Goal: Task Accomplishment & Management: Manage account settings

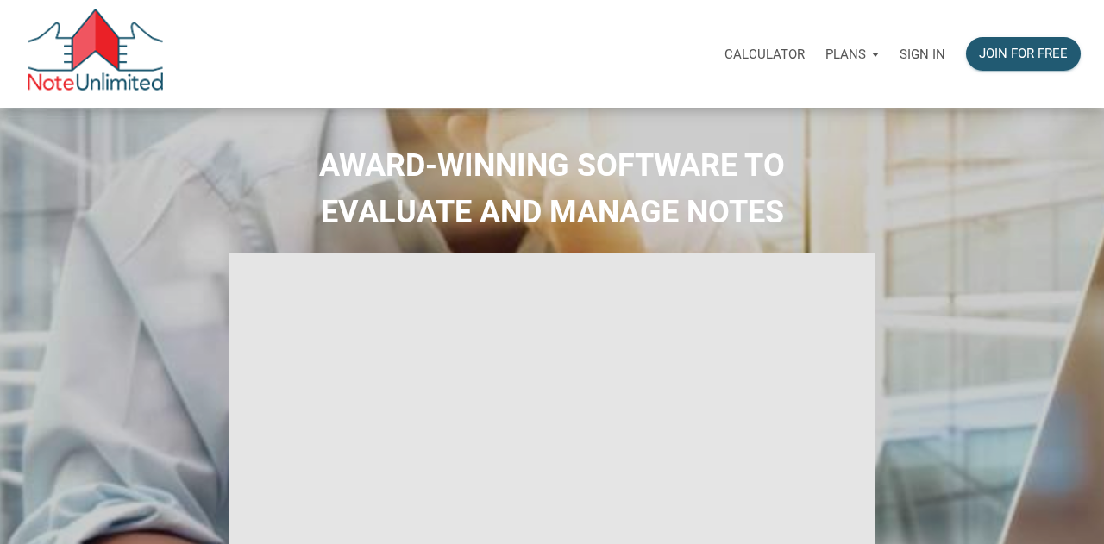
select select
type input "Introduction to new features"
select select
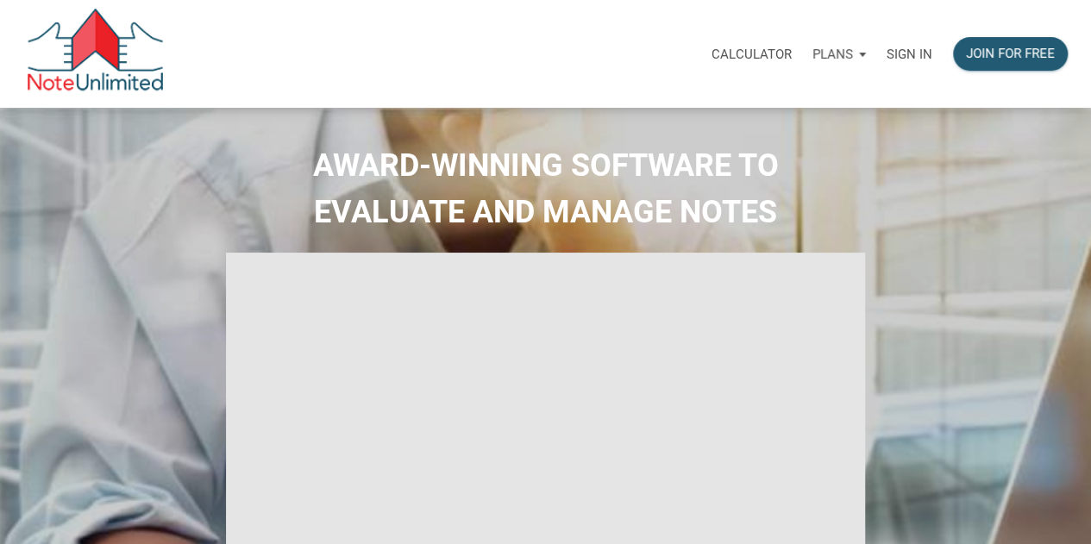
click at [916, 48] on p "Sign in" at bounding box center [910, 55] width 46 height 16
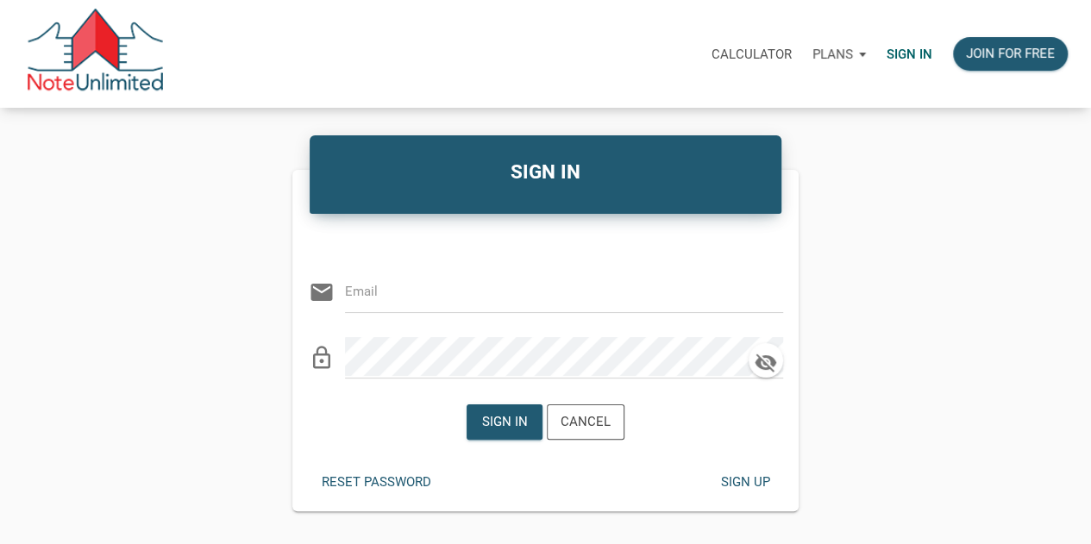
type input "libby@bluefroginvestors.com"
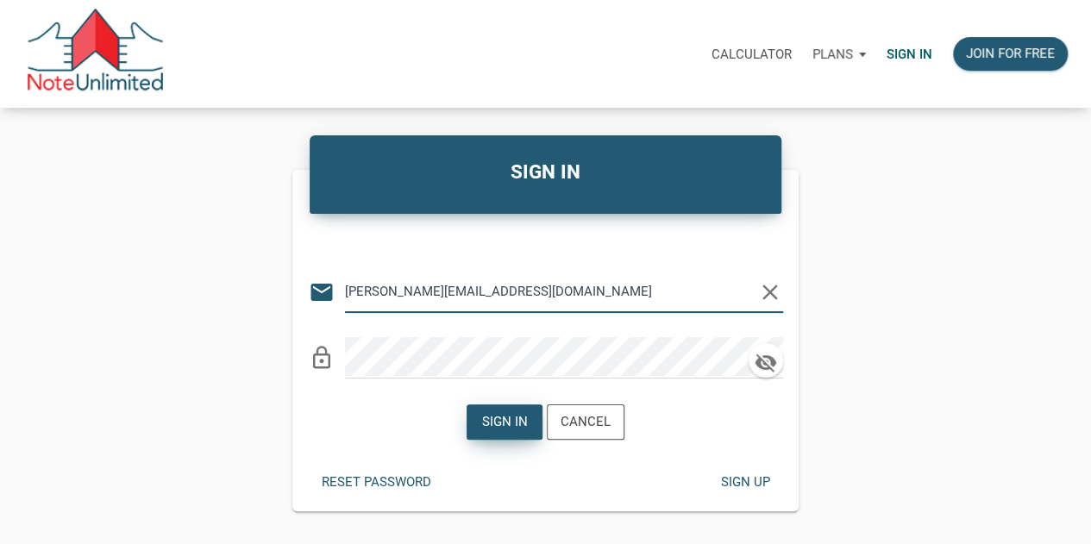
click at [506, 414] on div "Sign in" at bounding box center [505, 422] width 46 height 20
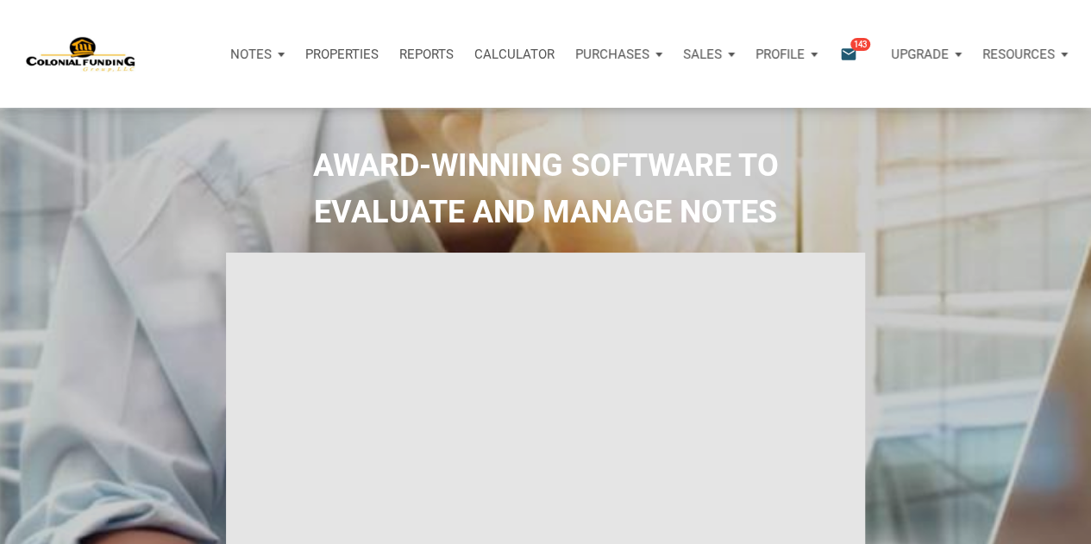
type input "Introduction to new features"
select select
click at [852, 53] on icon "email" at bounding box center [849, 54] width 21 height 20
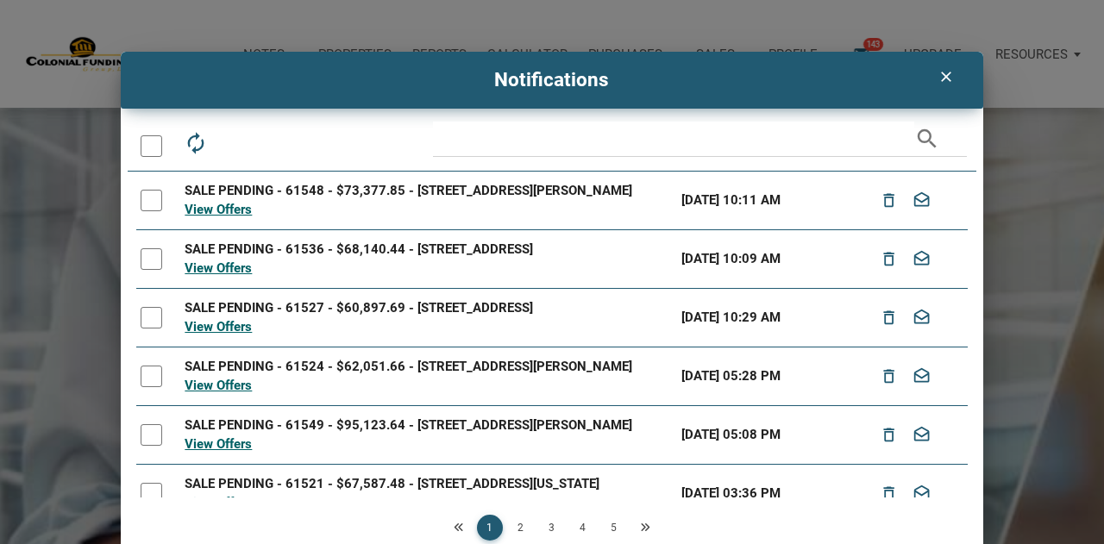
click at [937, 82] on icon "clear" at bounding box center [946, 76] width 21 height 17
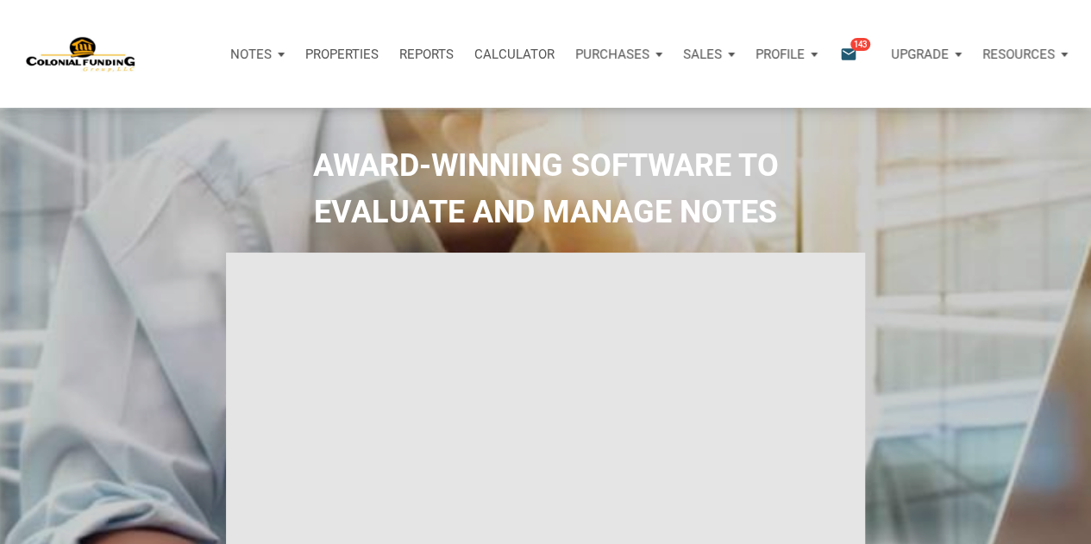
click at [602, 49] on p "Purchases" at bounding box center [612, 55] width 74 height 16
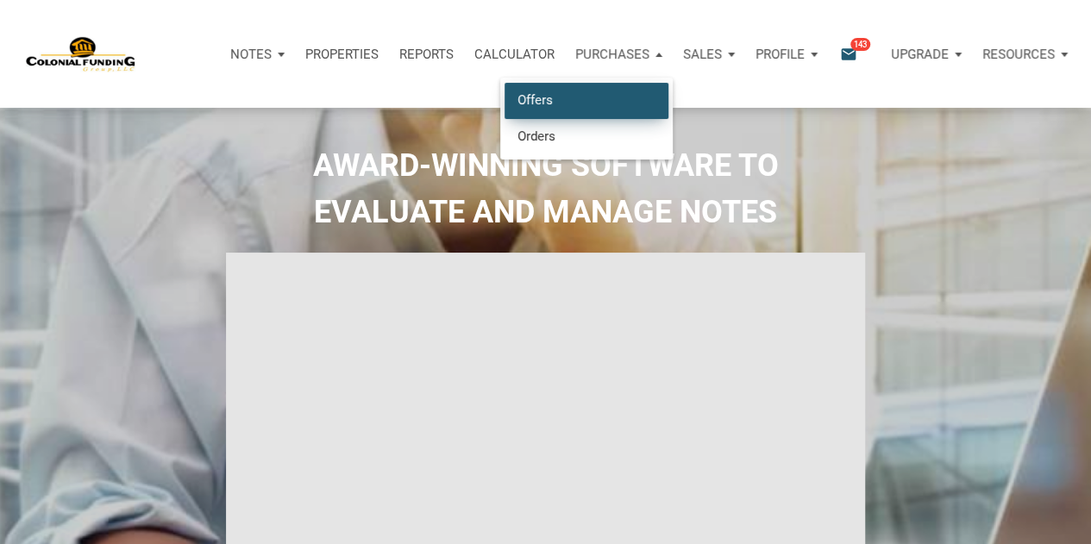
click at [538, 99] on link "Offers" at bounding box center [587, 100] width 164 height 35
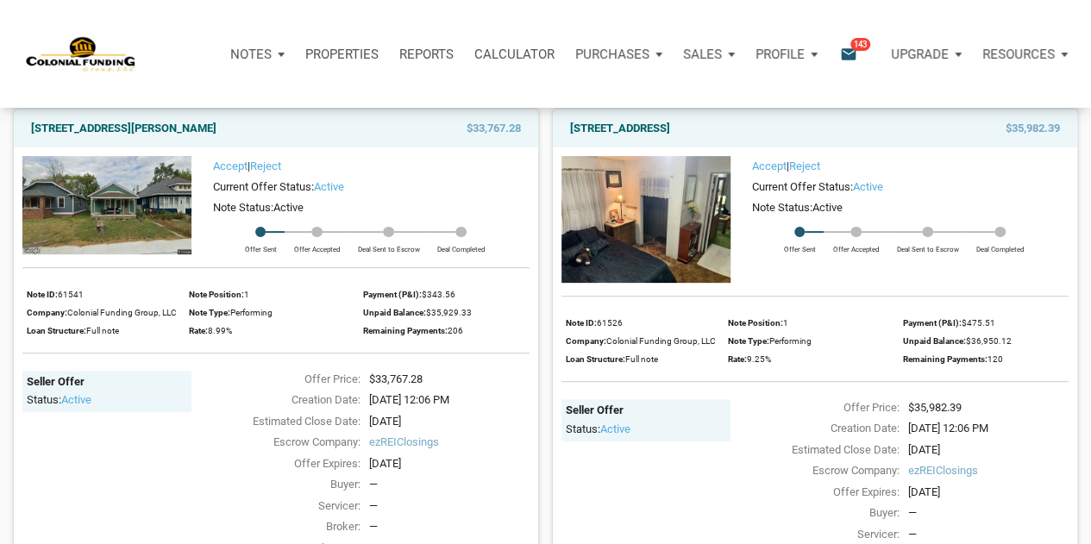
scroll to position [141, 0]
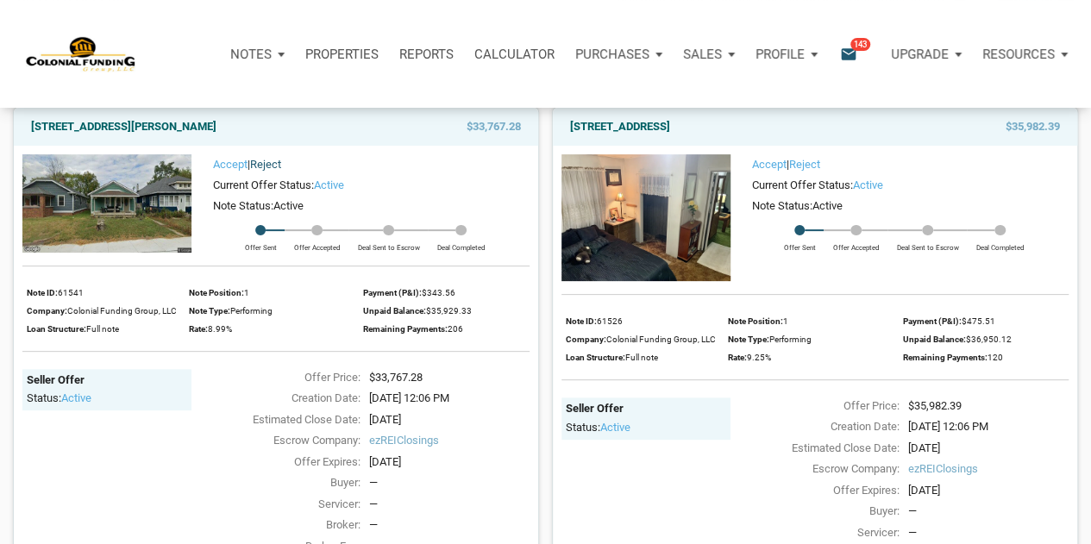
click at [264, 169] on link "Reject" at bounding box center [265, 164] width 31 height 13
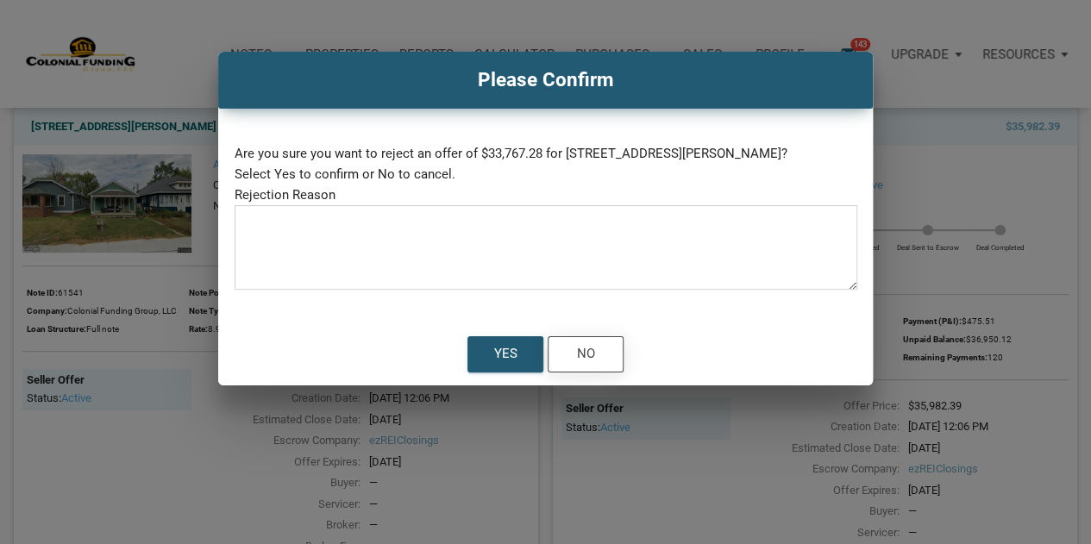
click at [592, 366] on div "No" at bounding box center [586, 354] width 74 height 35
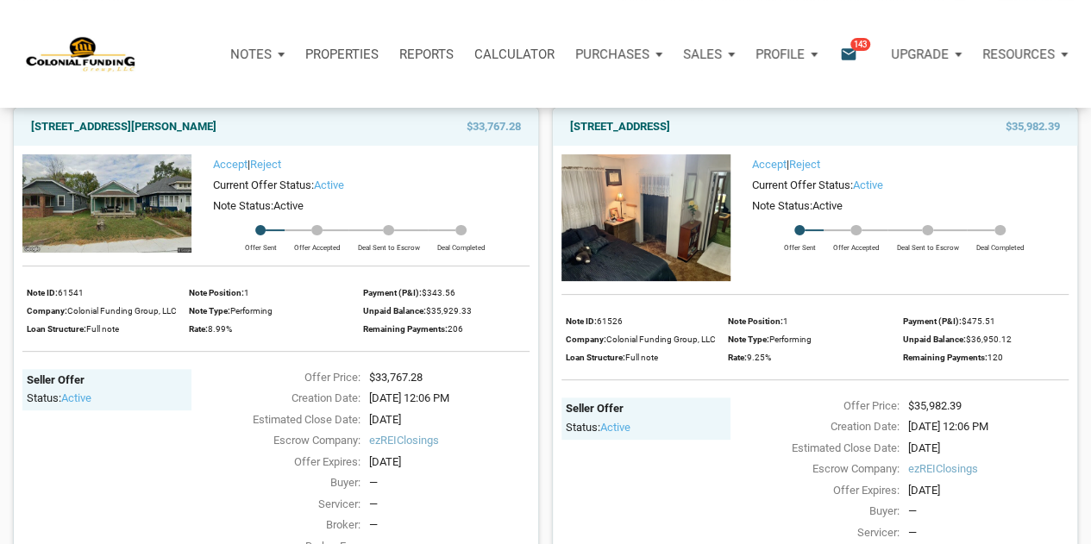
click at [140, 223] on img at bounding box center [106, 203] width 169 height 98
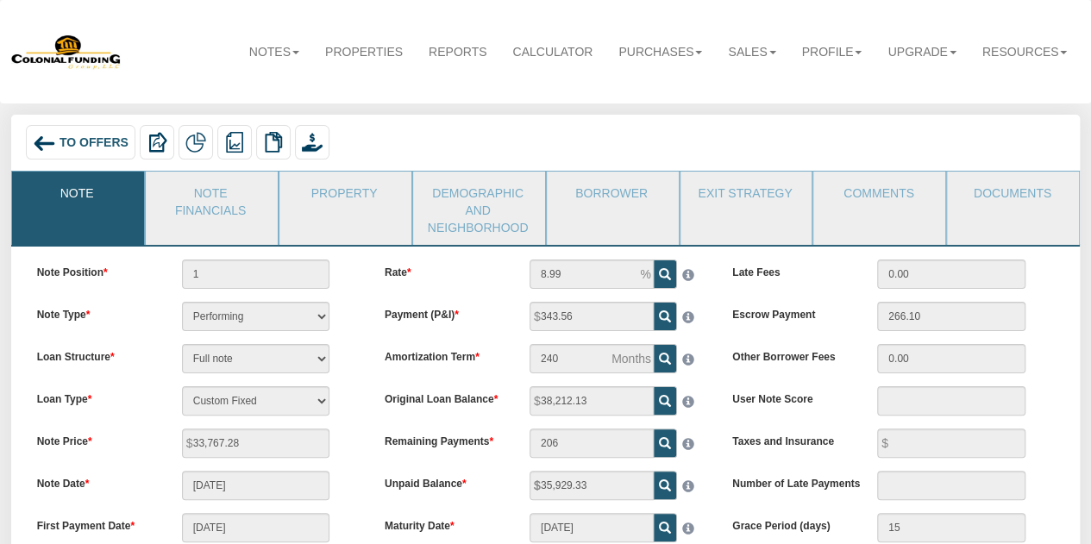
click at [200, 148] on img at bounding box center [196, 142] width 21 height 21
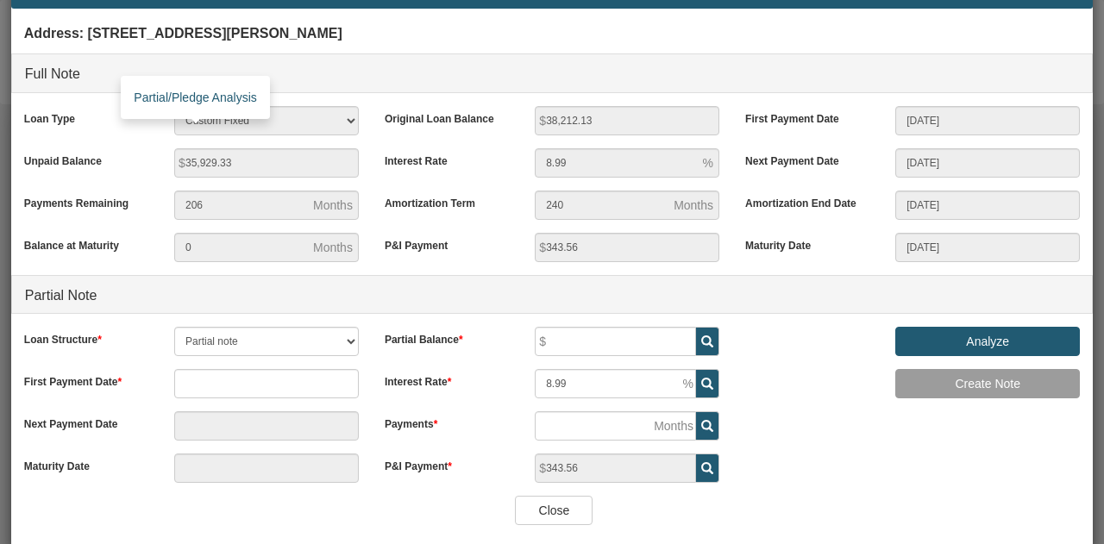
scroll to position [58, 0]
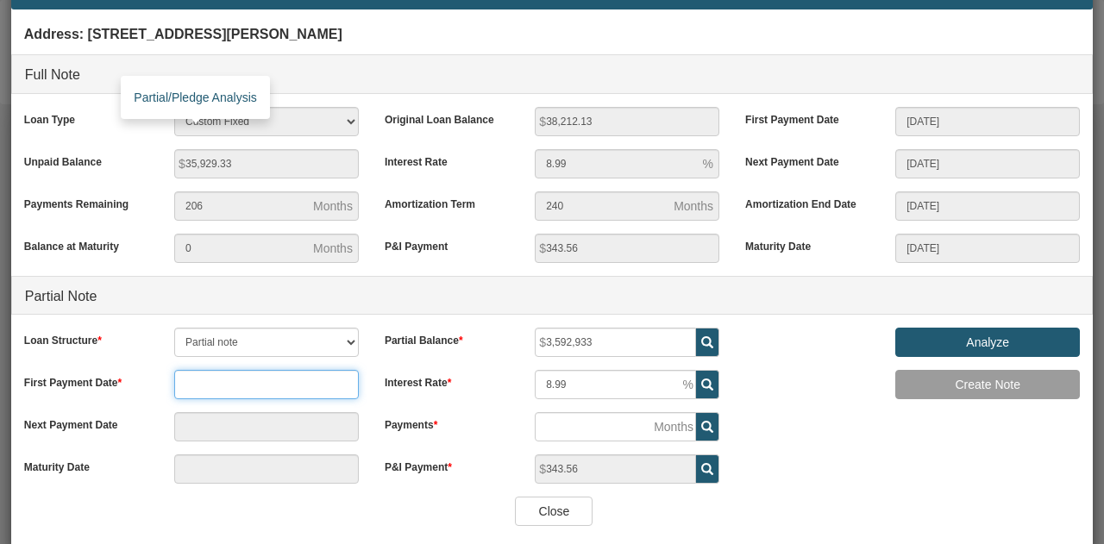
click at [265, 387] on input "text" at bounding box center [266, 384] width 185 height 29
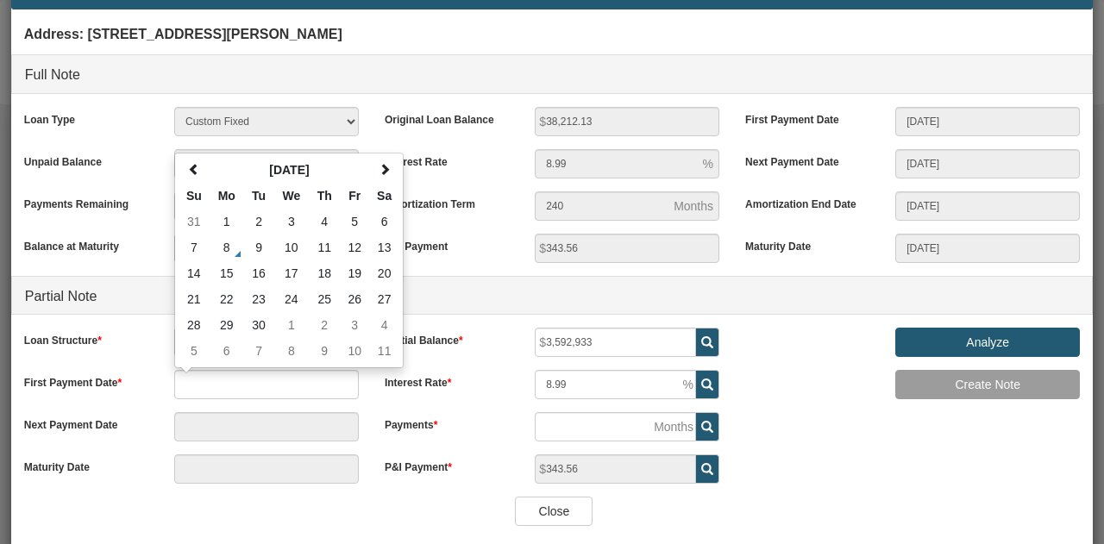
click at [167, 494] on div "Loan Structure Partial note Pledge note Split Payment note First Payment Date S…" at bounding box center [191, 412] width 361 height 169
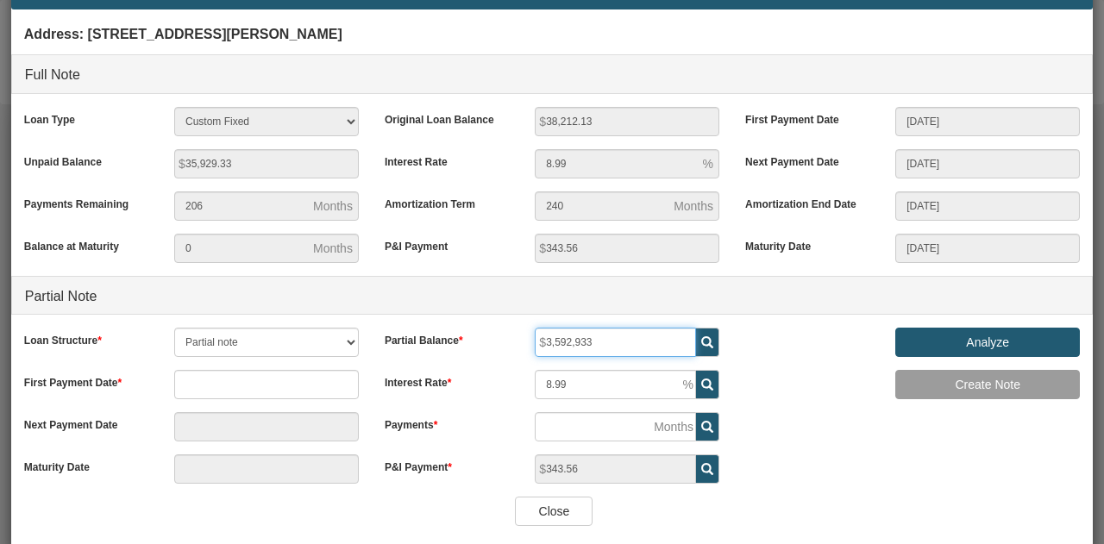
click at [597, 342] on input "3,592,933" at bounding box center [615, 342] width 161 height 29
type input "3"
type input "35,929"
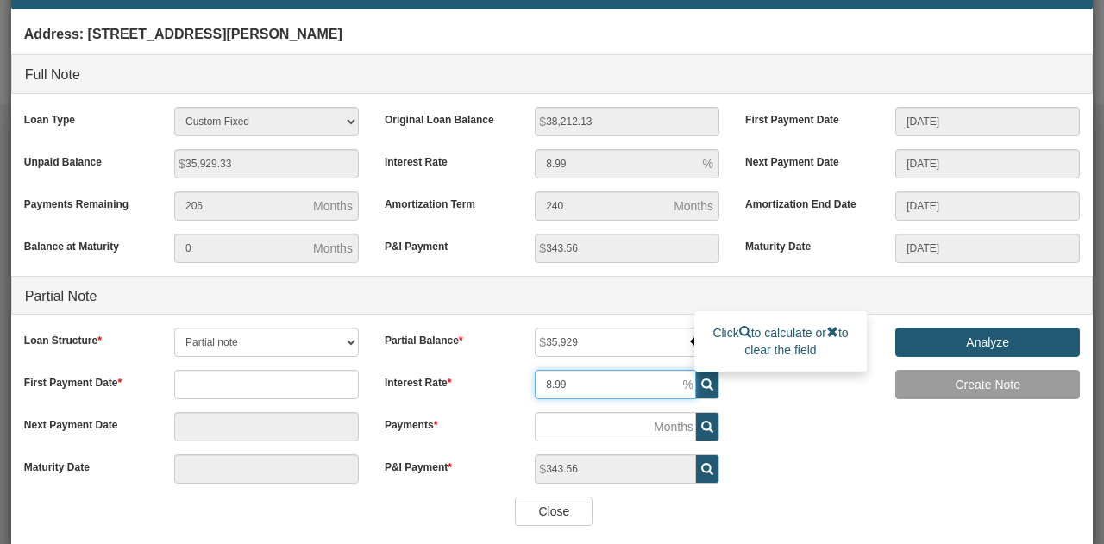
click at [609, 384] on input "8.99" at bounding box center [615, 384] width 161 height 29
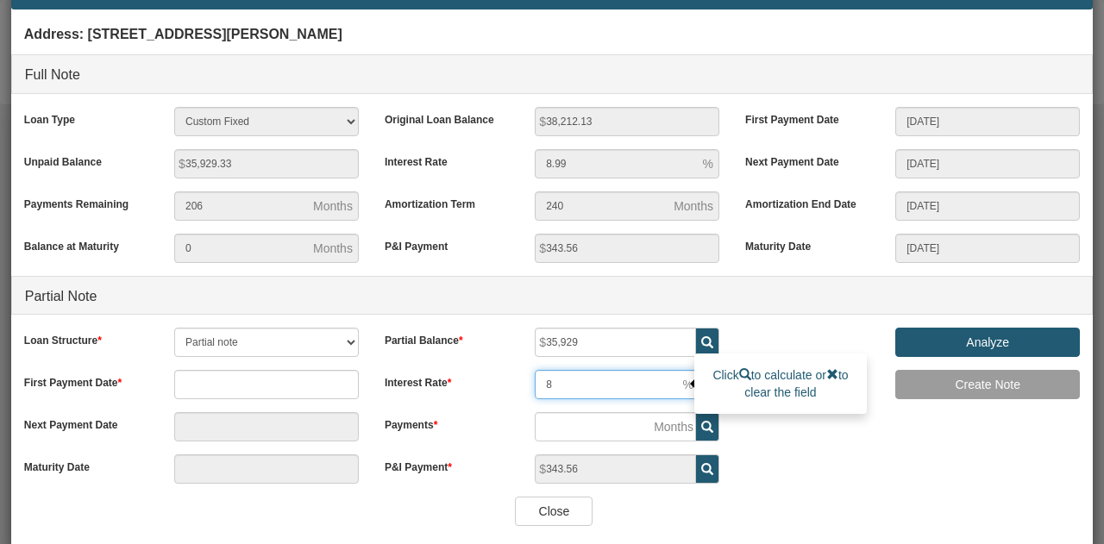
type input "8"
click at [698, 433] on span at bounding box center [707, 426] width 23 height 29
type input "180"
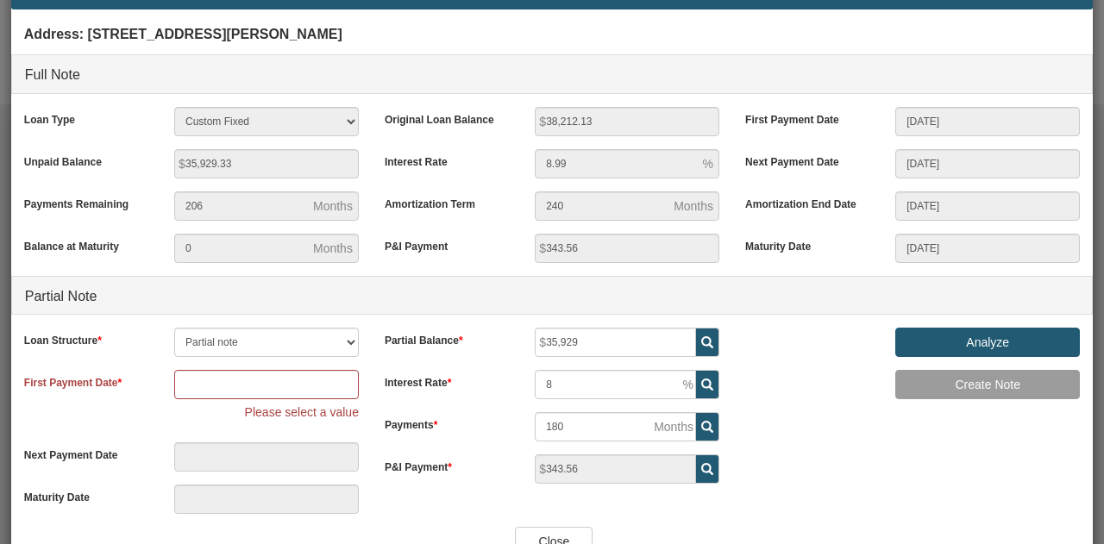
scroll to position [0, 0]
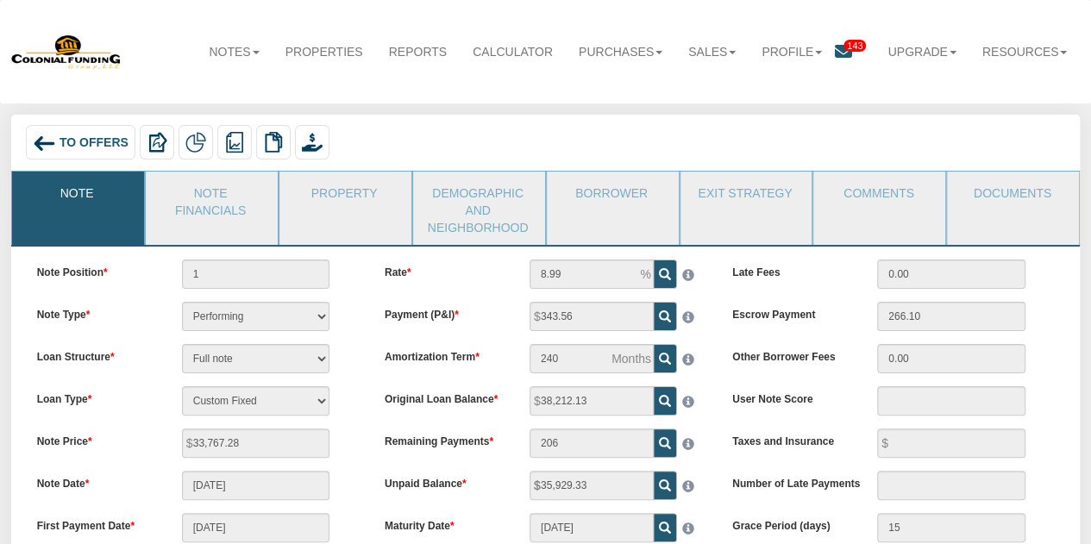
click at [841, 55] on icon at bounding box center [843, 51] width 17 height 17
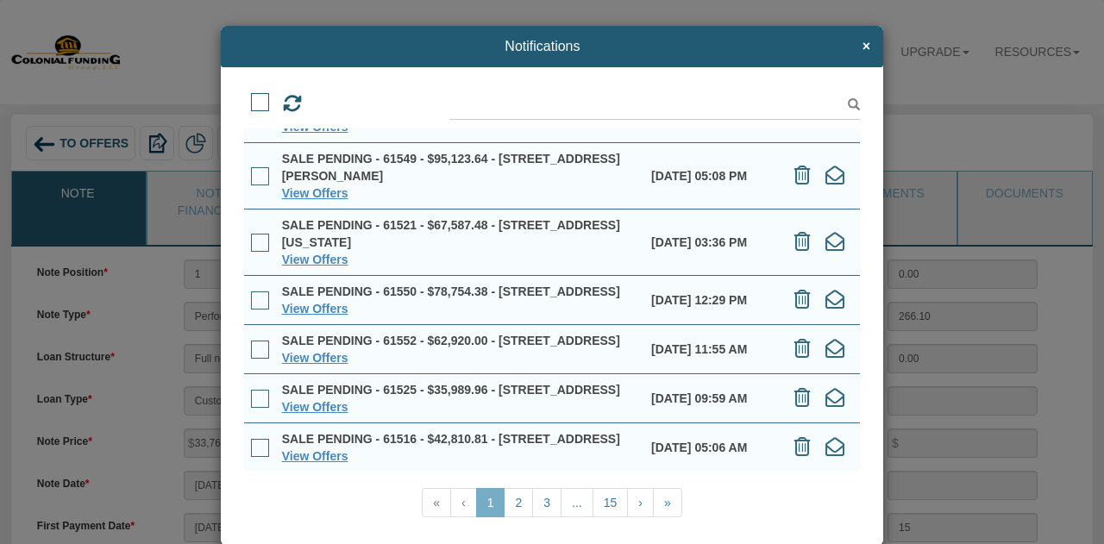
scroll to position [26, 0]
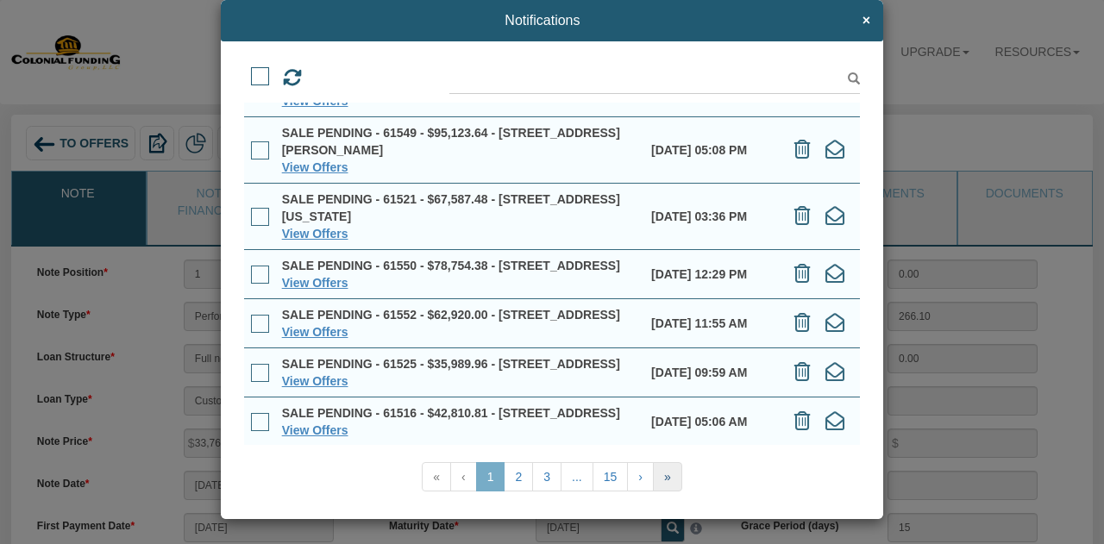
click at [656, 469] on link "»" at bounding box center [667, 476] width 29 height 29
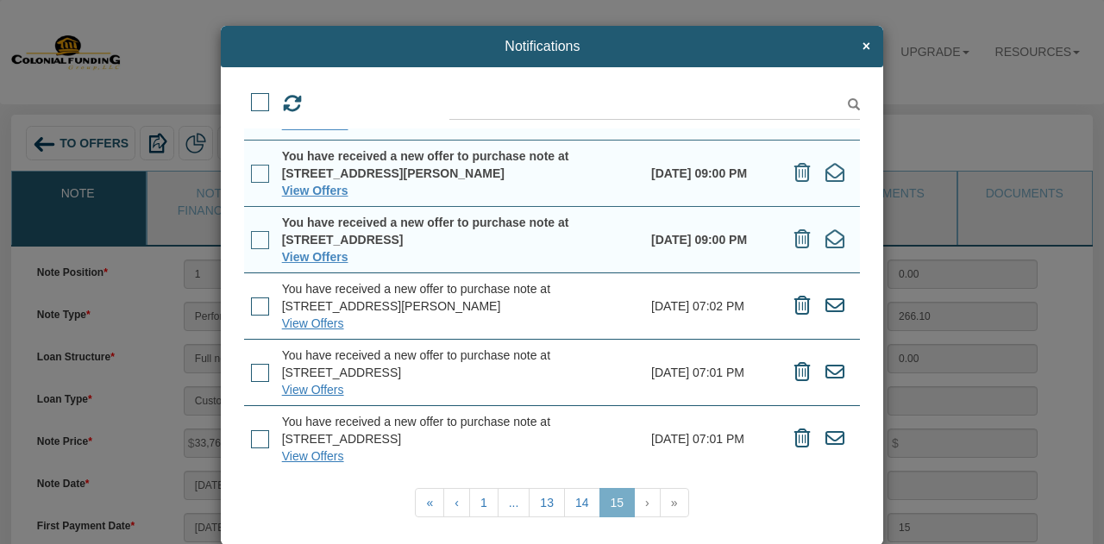
scroll to position [68, 0]
click at [795, 429] on icon at bounding box center [803, 438] width 16 height 19
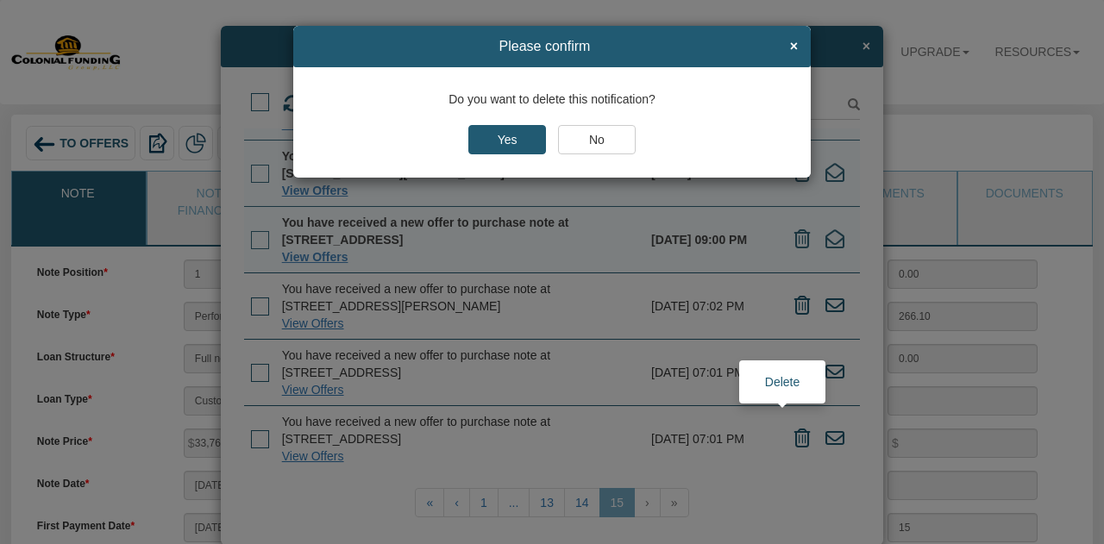
click at [510, 135] on input "Yes" at bounding box center [508, 139] width 78 height 29
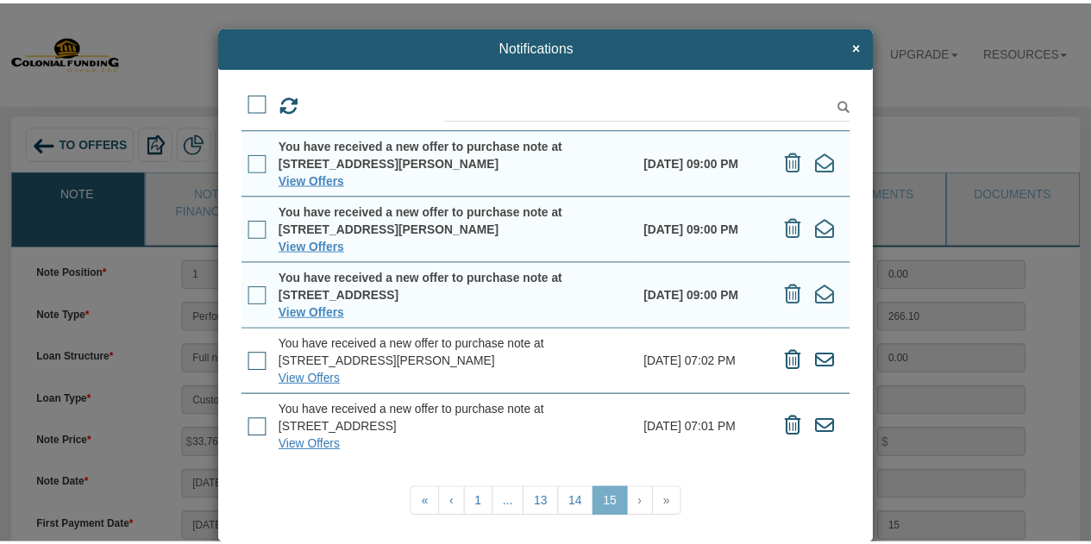
scroll to position [0, 0]
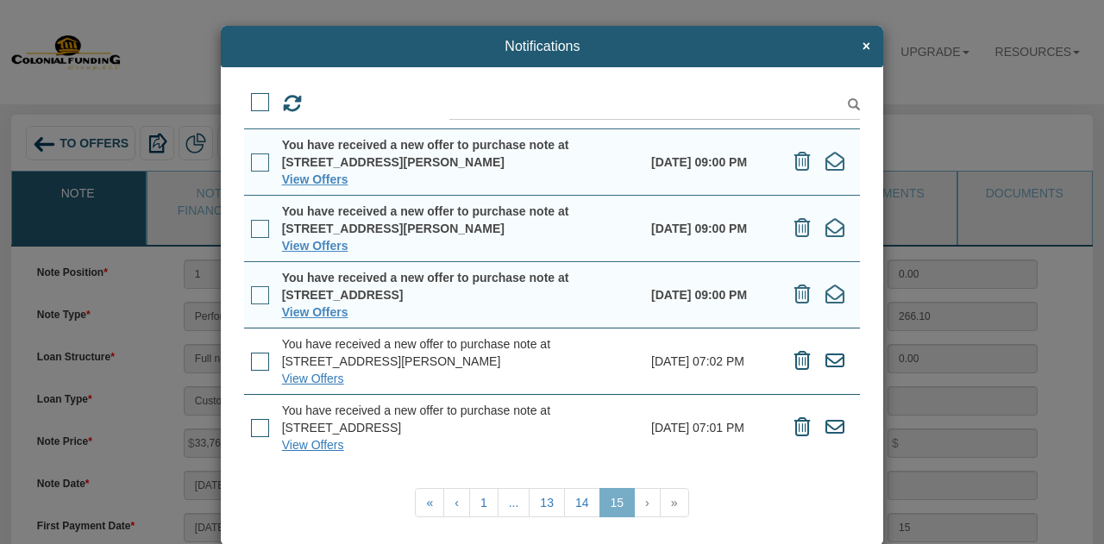
click at [795, 430] on icon at bounding box center [803, 427] width 16 height 19
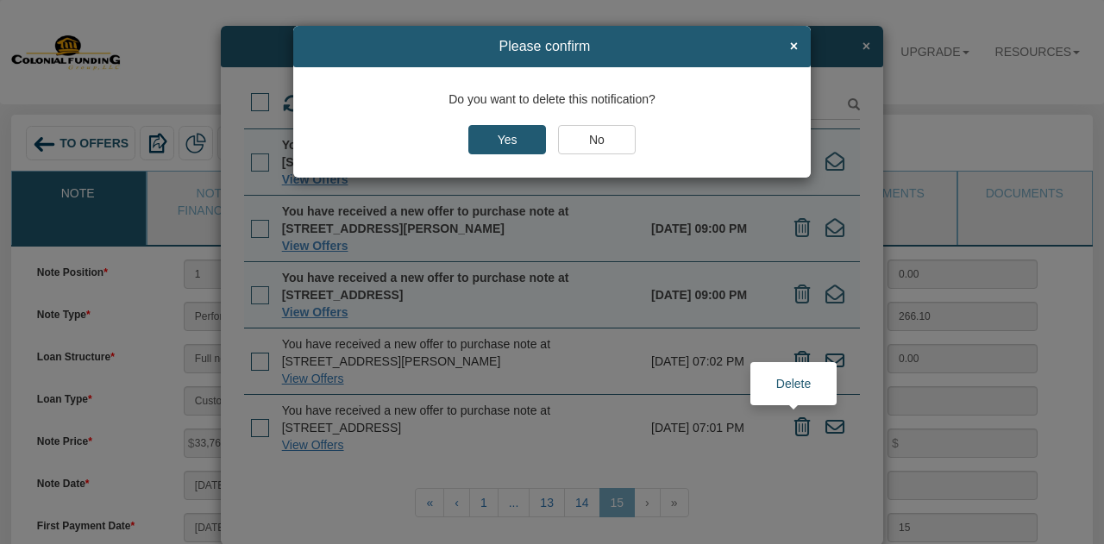
click at [513, 140] on input "Yes" at bounding box center [508, 139] width 78 height 29
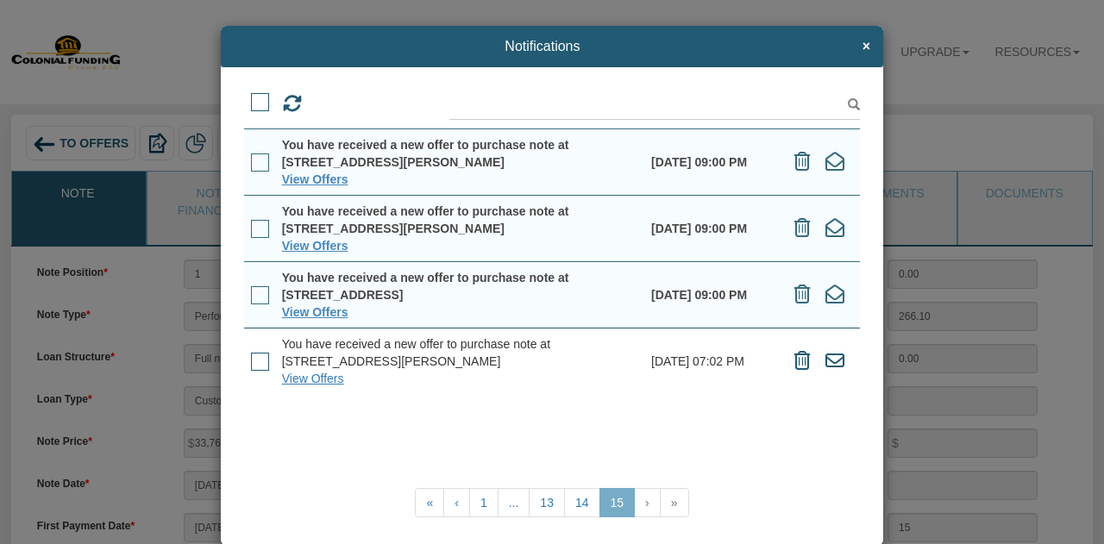
click at [795, 362] on icon at bounding box center [803, 360] width 16 height 19
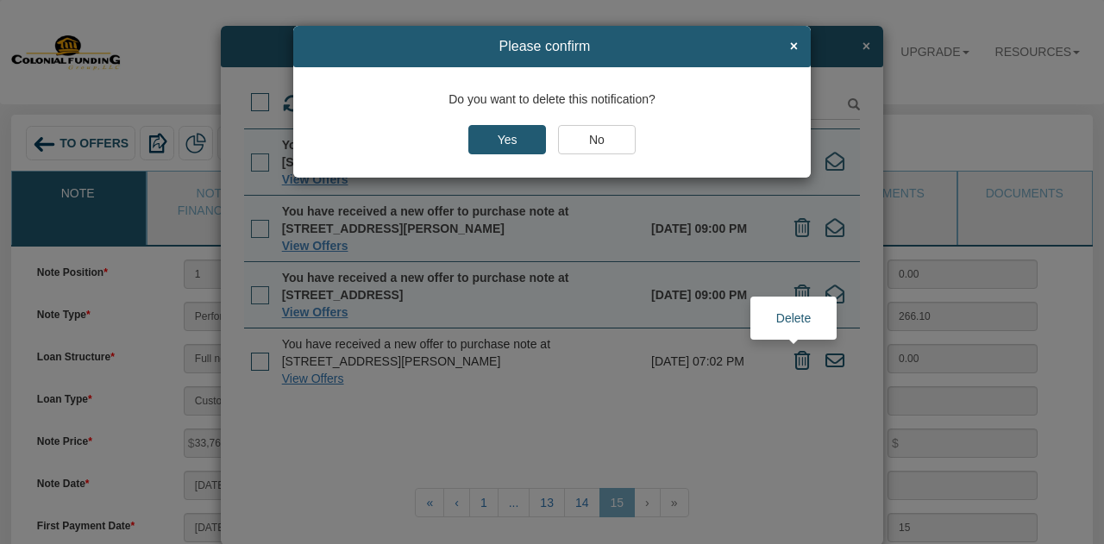
click at [513, 135] on input "Yes" at bounding box center [508, 139] width 78 height 29
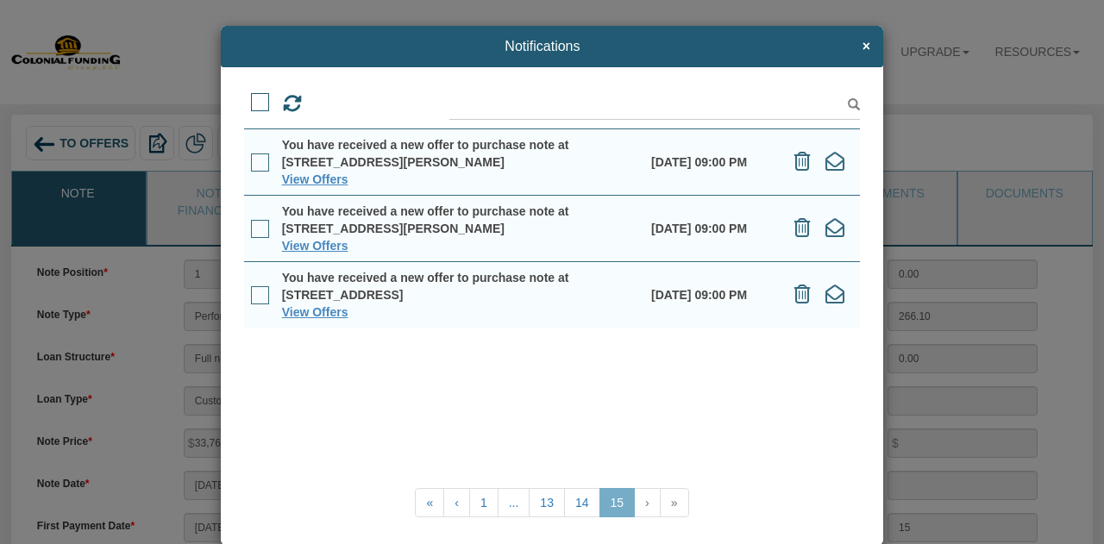
click at [796, 297] on icon at bounding box center [803, 294] width 16 height 19
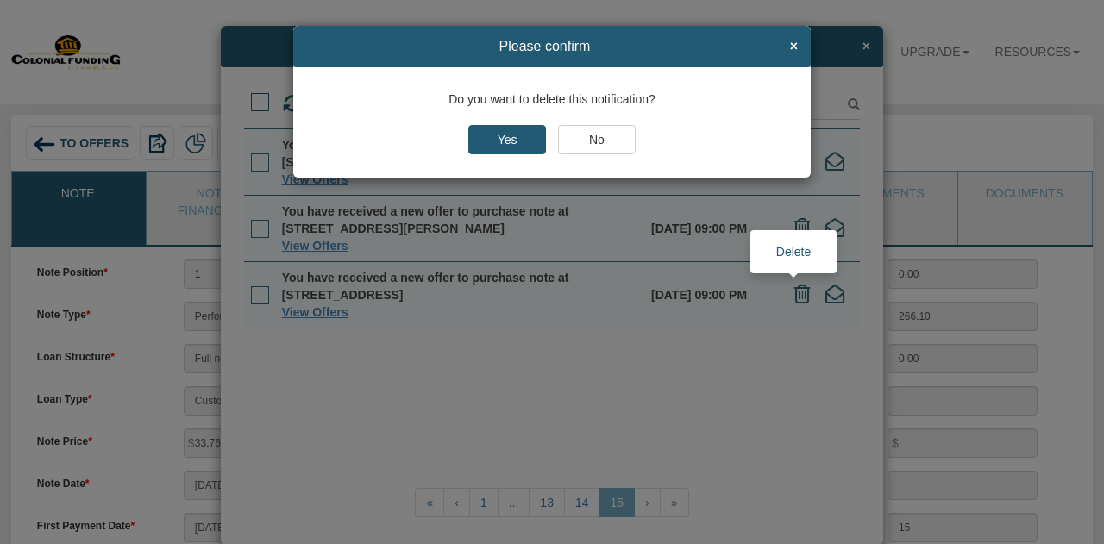
click at [507, 139] on input "Yes" at bounding box center [508, 139] width 78 height 29
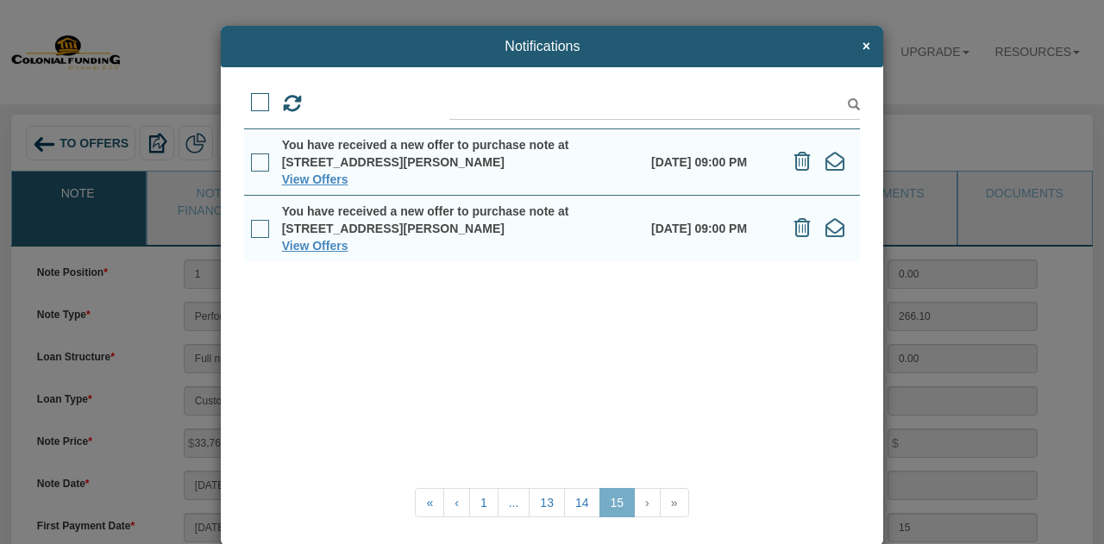
click at [795, 231] on icon at bounding box center [803, 227] width 16 height 19
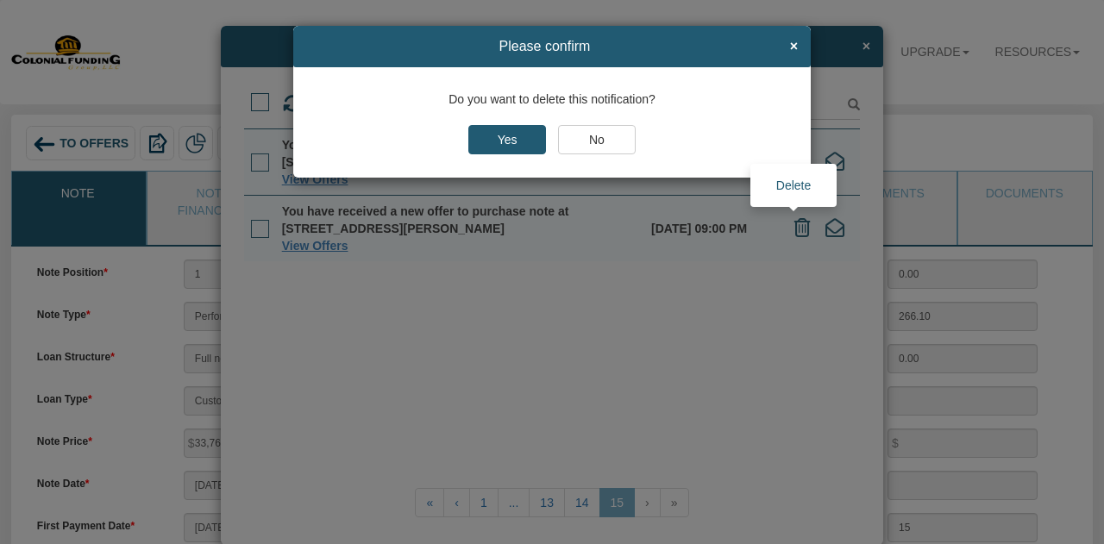
click at [507, 142] on input "Yes" at bounding box center [508, 139] width 78 height 29
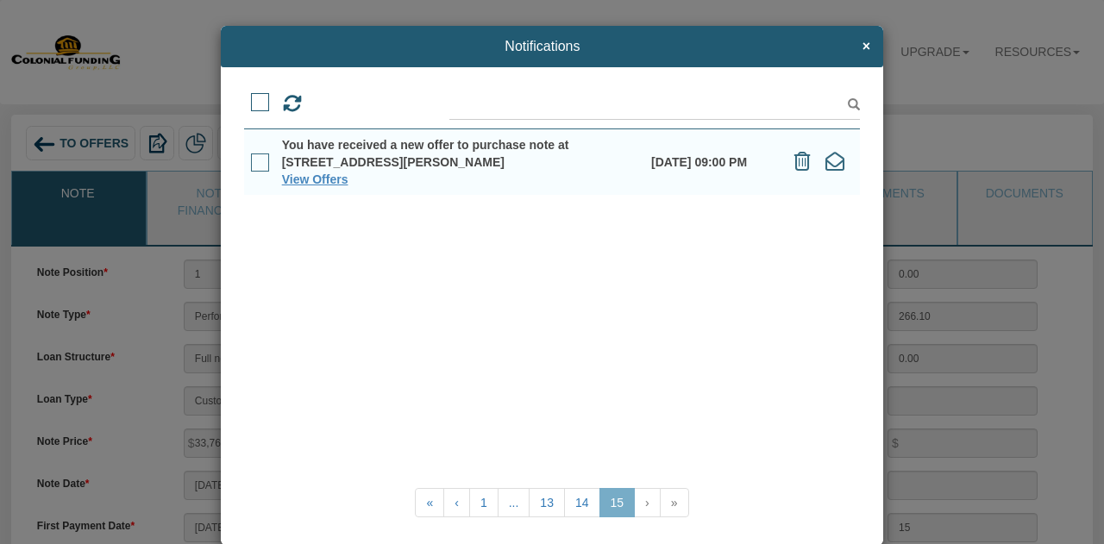
click at [799, 162] on icon at bounding box center [803, 161] width 16 height 19
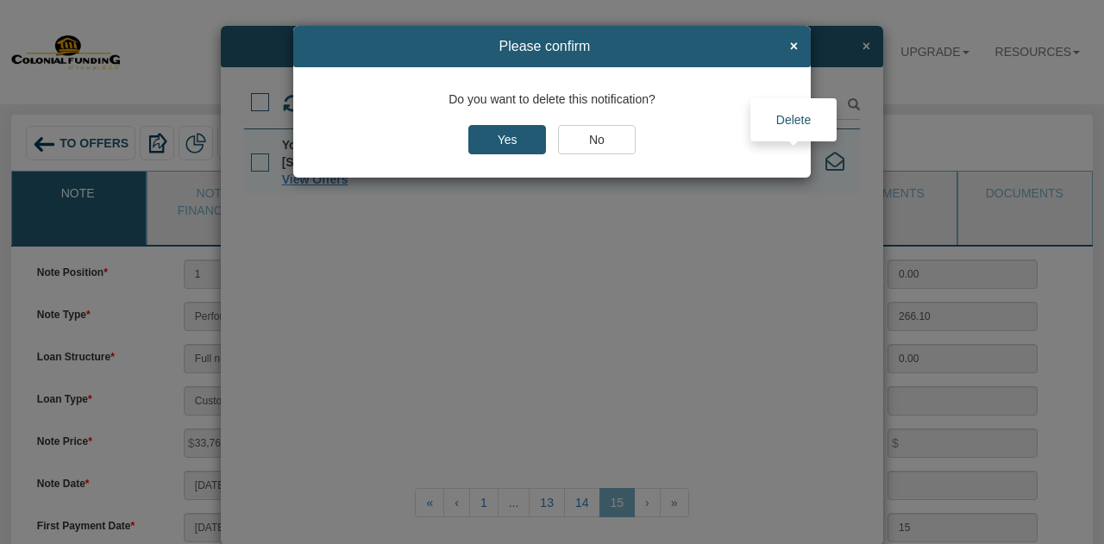
click at [504, 134] on input "Yes" at bounding box center [508, 139] width 78 height 29
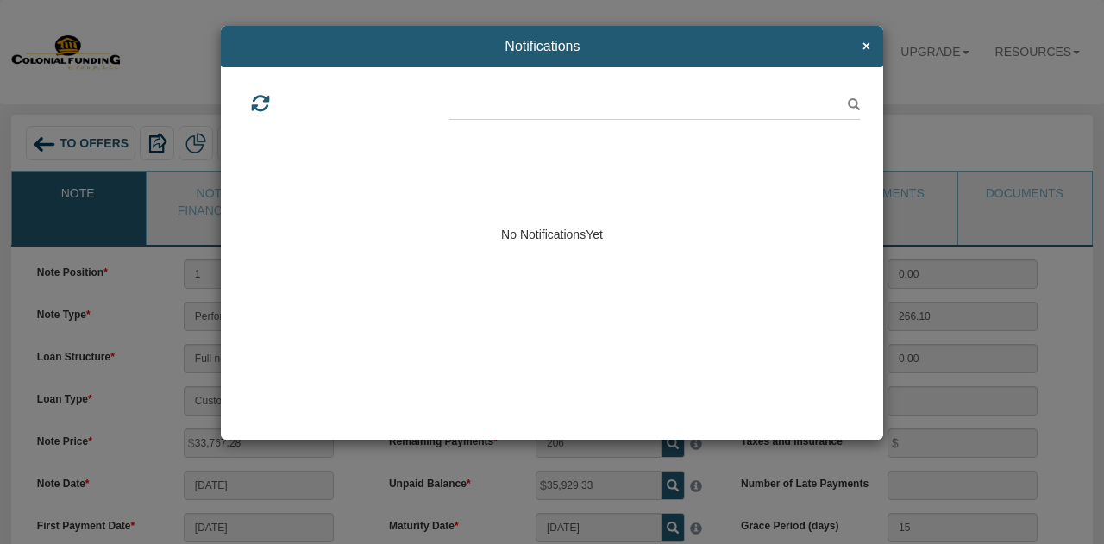
click at [866, 46] on span "×" at bounding box center [867, 47] width 8 height 16
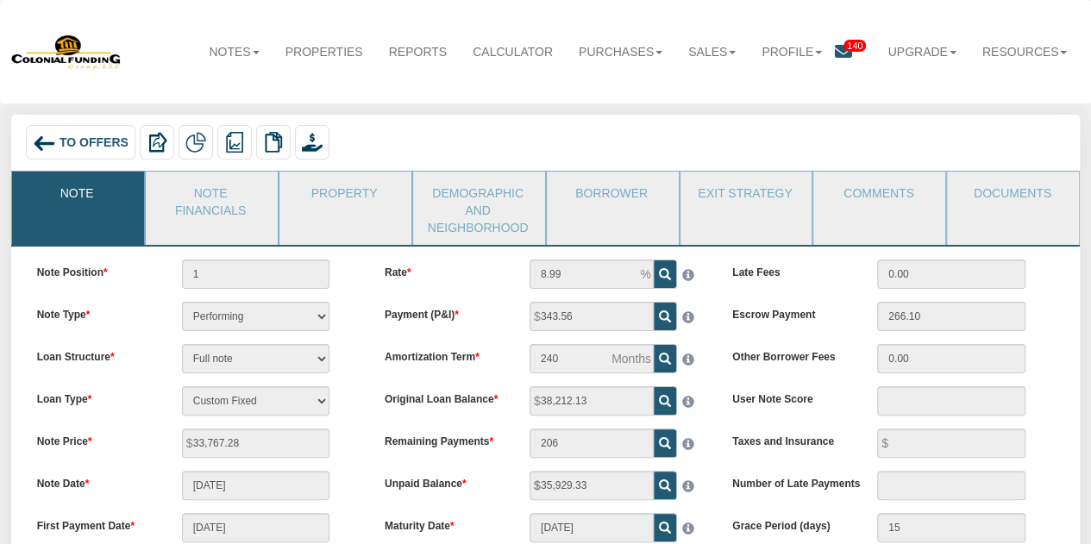
click at [835, 53] on icon at bounding box center [843, 51] width 17 height 17
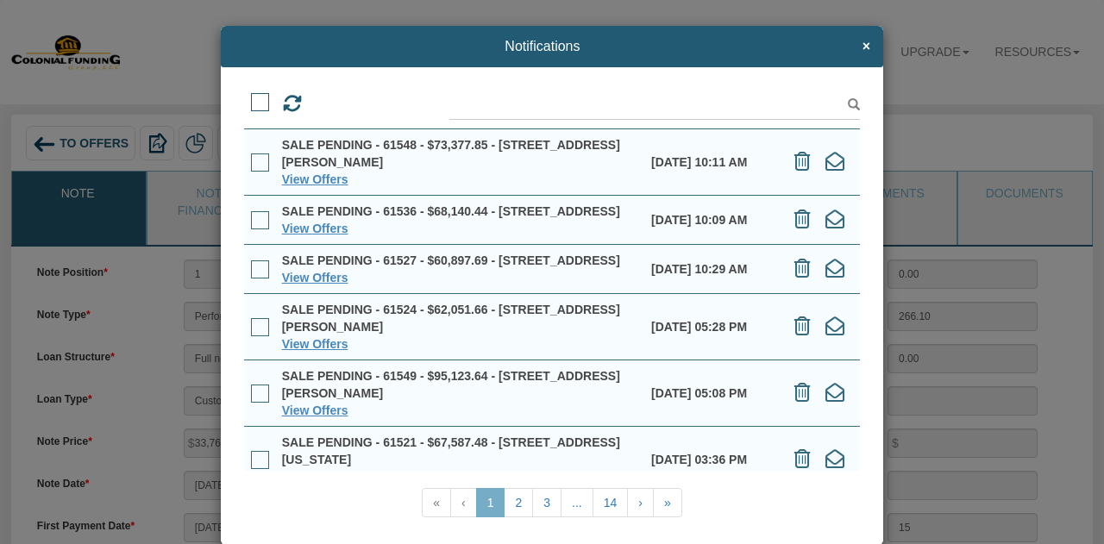
click at [603, 501] on link "14" at bounding box center [611, 502] width 36 height 29
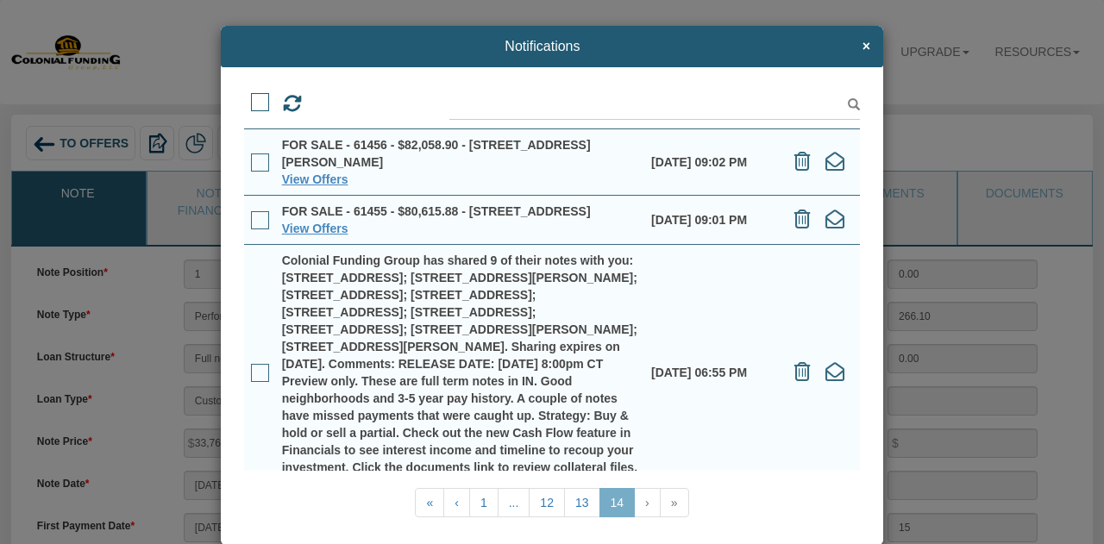
click at [795, 381] on icon at bounding box center [803, 371] width 16 height 19
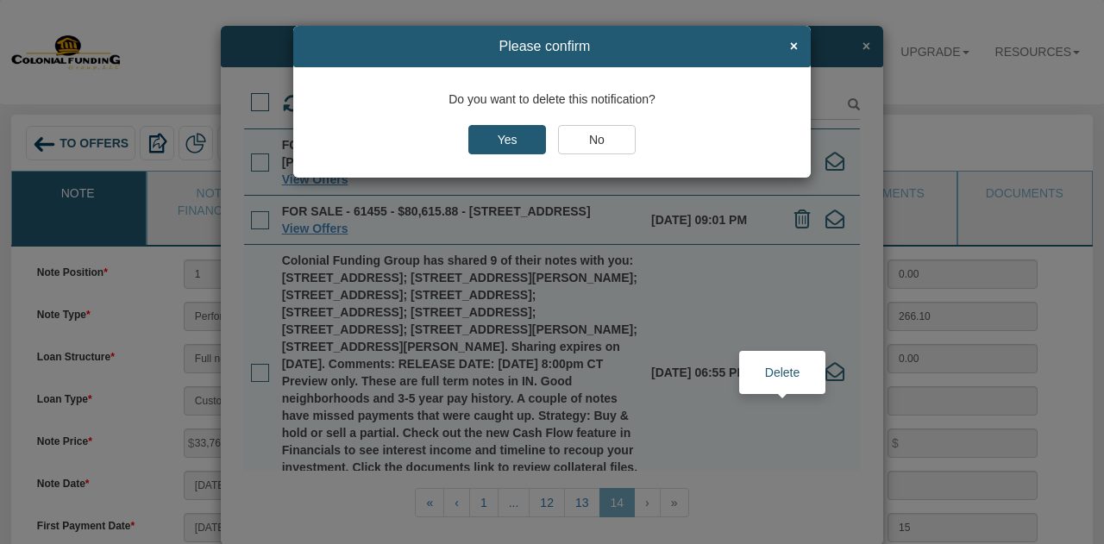
click at [504, 145] on input "Yes" at bounding box center [508, 139] width 78 height 29
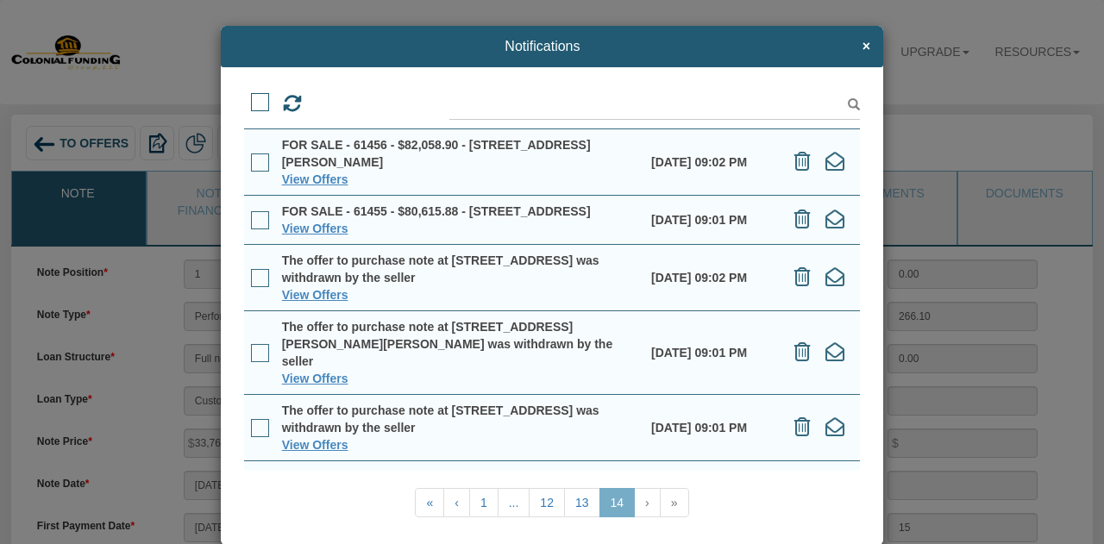
click at [258, 107] on span at bounding box center [260, 102] width 18 height 18
click at [251, 97] on input "checkbox" at bounding box center [251, 97] width 0 height 0
click at [316, 107] on icon at bounding box center [324, 103] width 16 height 19
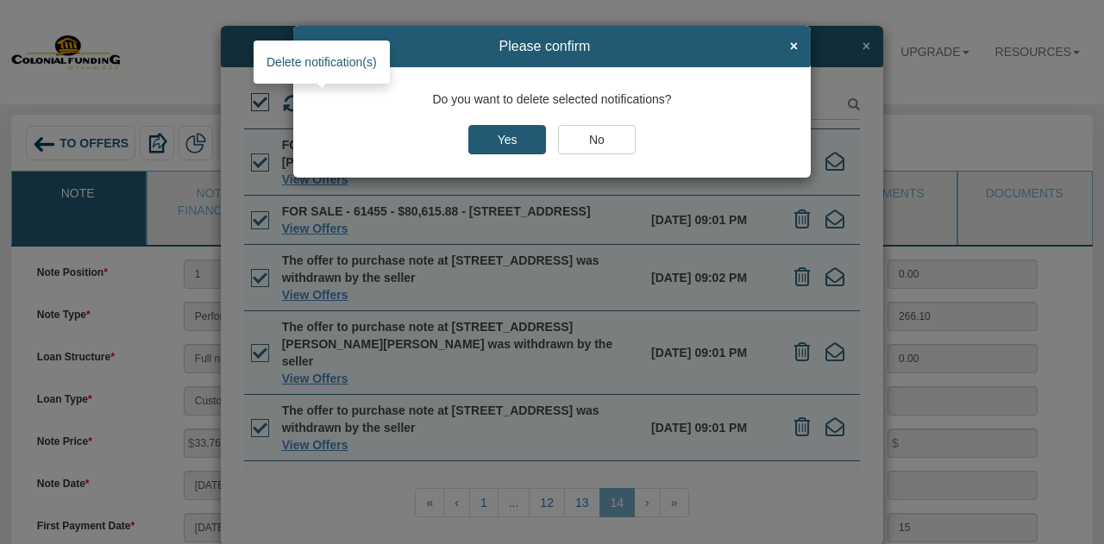
click at [506, 139] on input "Yes" at bounding box center [508, 139] width 78 height 29
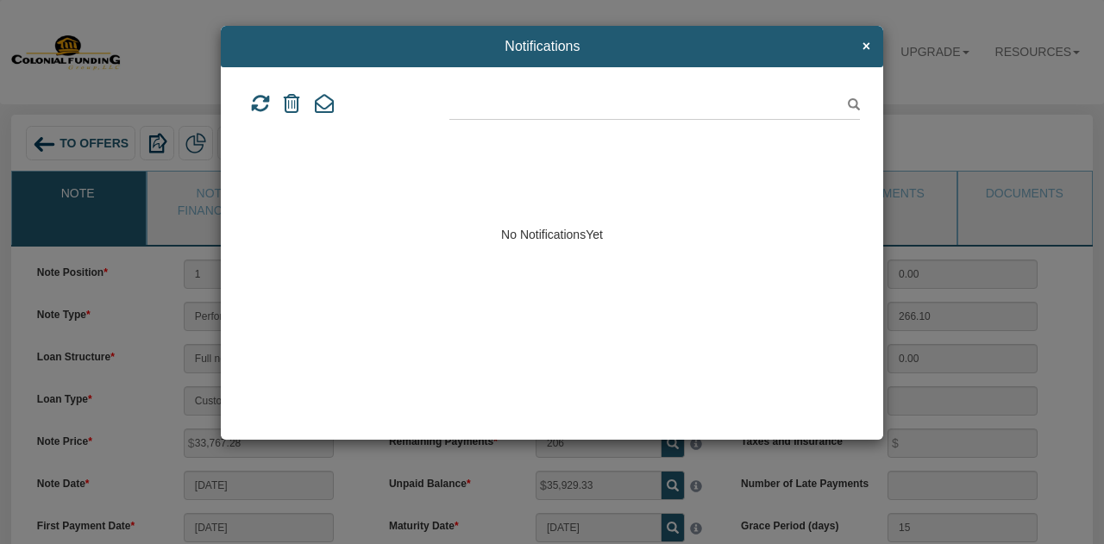
click at [863, 45] on span "×" at bounding box center [867, 47] width 8 height 16
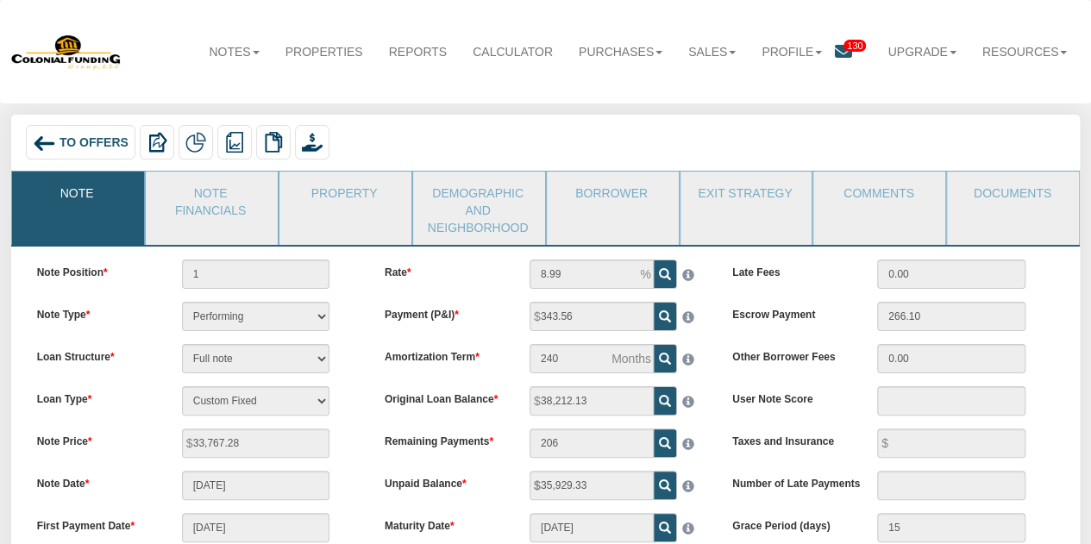
click at [835, 54] on icon at bounding box center [843, 51] width 17 height 17
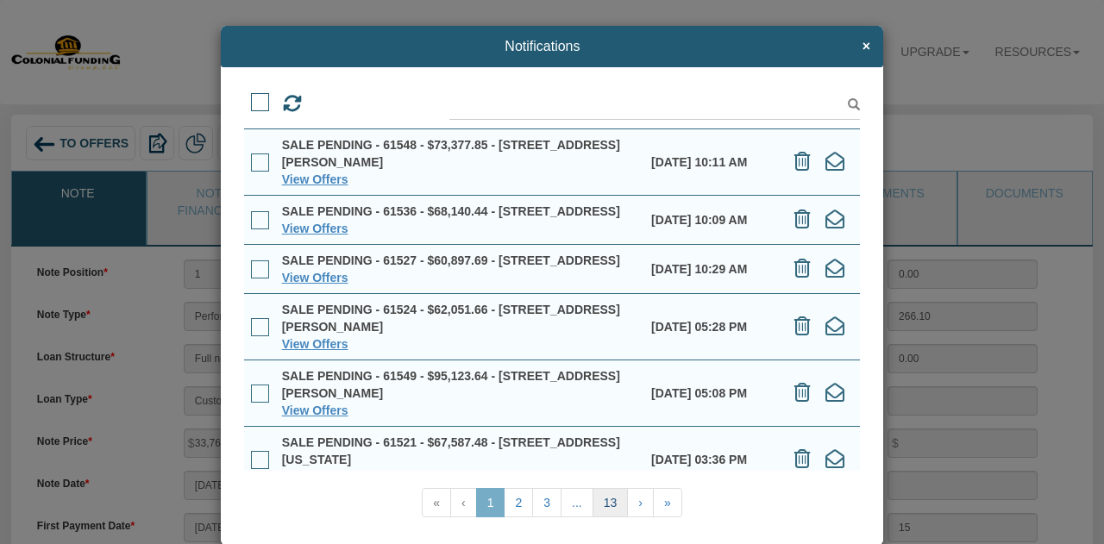
click at [601, 504] on link "13" at bounding box center [611, 502] width 36 height 29
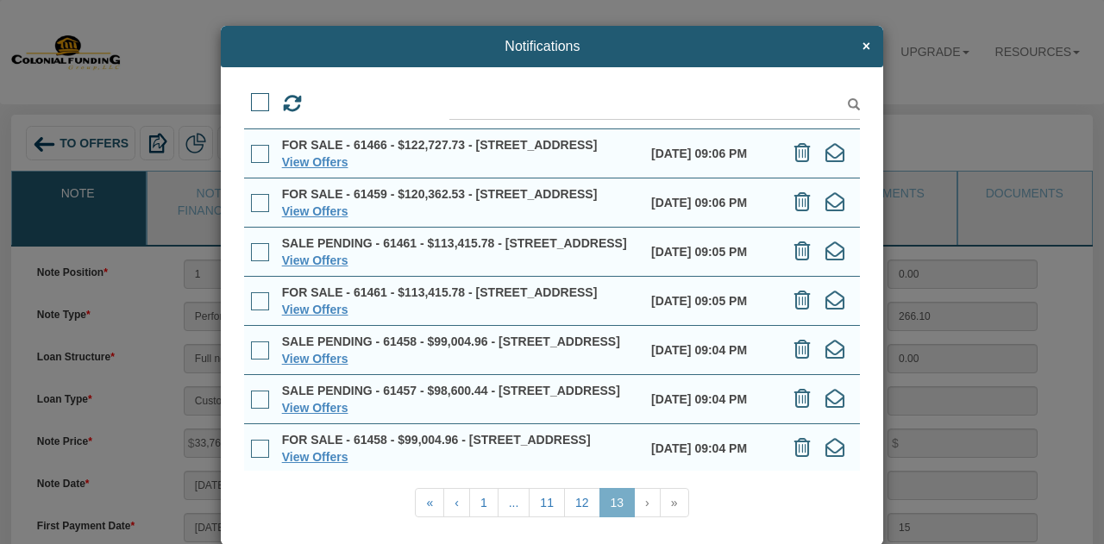
click at [255, 108] on span at bounding box center [260, 102] width 18 height 18
click at [251, 97] on input "checkbox" at bounding box center [251, 97] width 0 height 0
click at [318, 108] on icon at bounding box center [324, 103] width 16 height 19
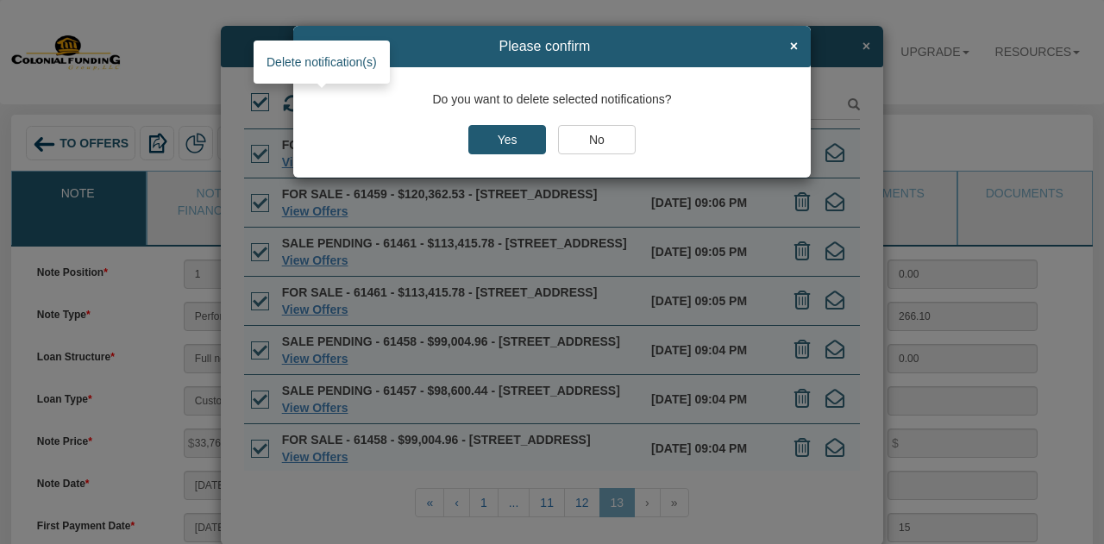
click at [512, 139] on input "Yes" at bounding box center [508, 139] width 78 height 29
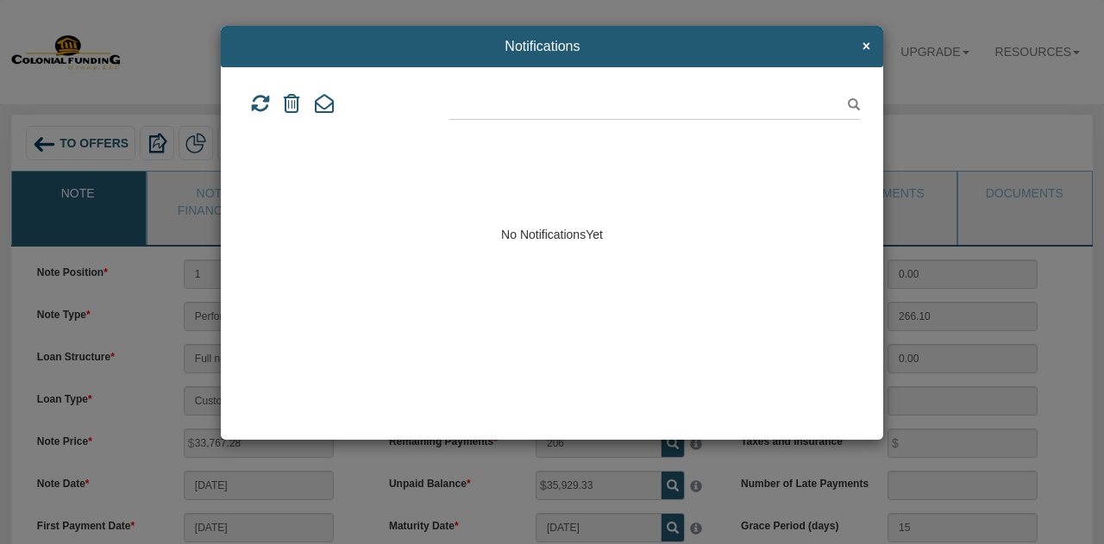
click at [866, 46] on span "×" at bounding box center [867, 47] width 8 height 16
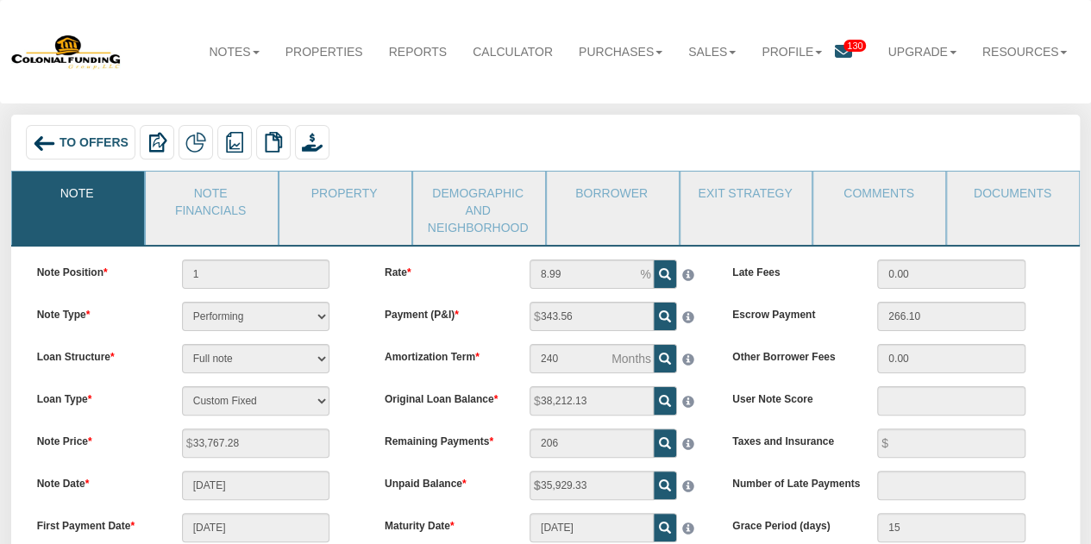
click at [838, 47] on icon at bounding box center [843, 51] width 17 height 17
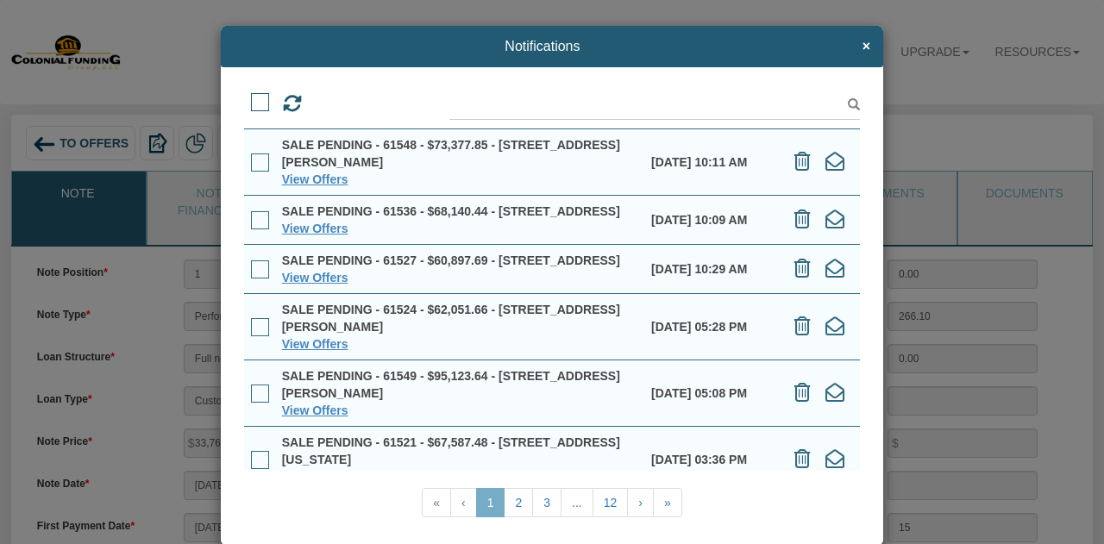
click at [599, 505] on link "12" at bounding box center [611, 502] width 36 height 29
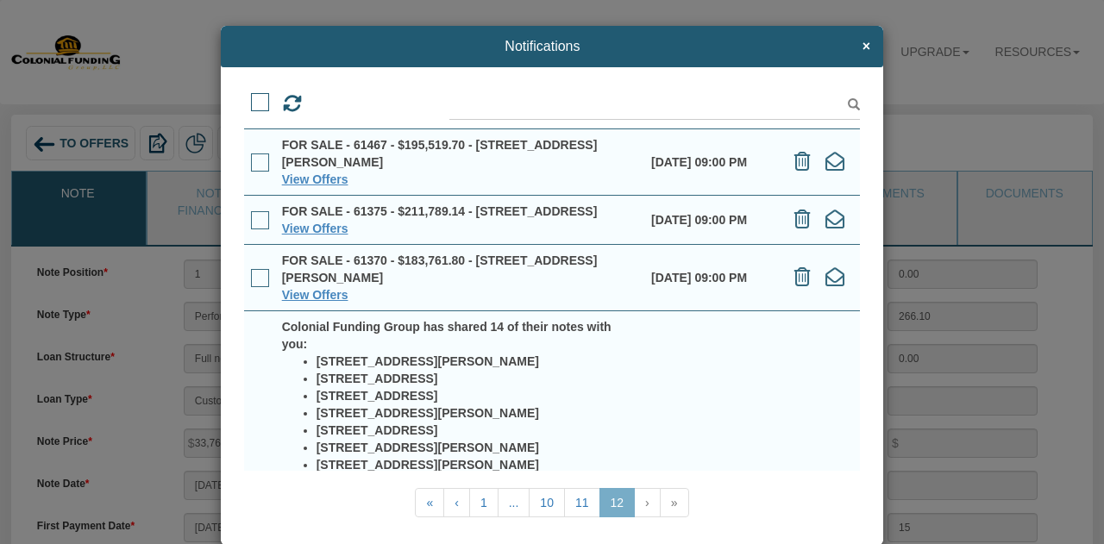
click at [259, 108] on span at bounding box center [260, 102] width 18 height 18
click at [251, 97] on input "checkbox" at bounding box center [251, 97] width 0 height 0
click at [318, 110] on icon at bounding box center [324, 103] width 16 height 19
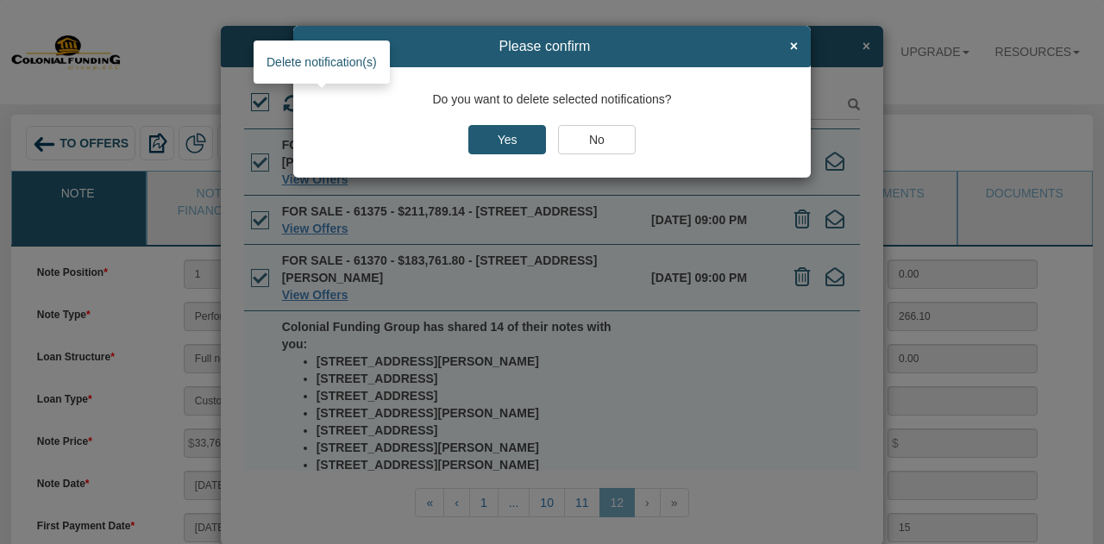
click at [515, 142] on input "Yes" at bounding box center [508, 139] width 78 height 29
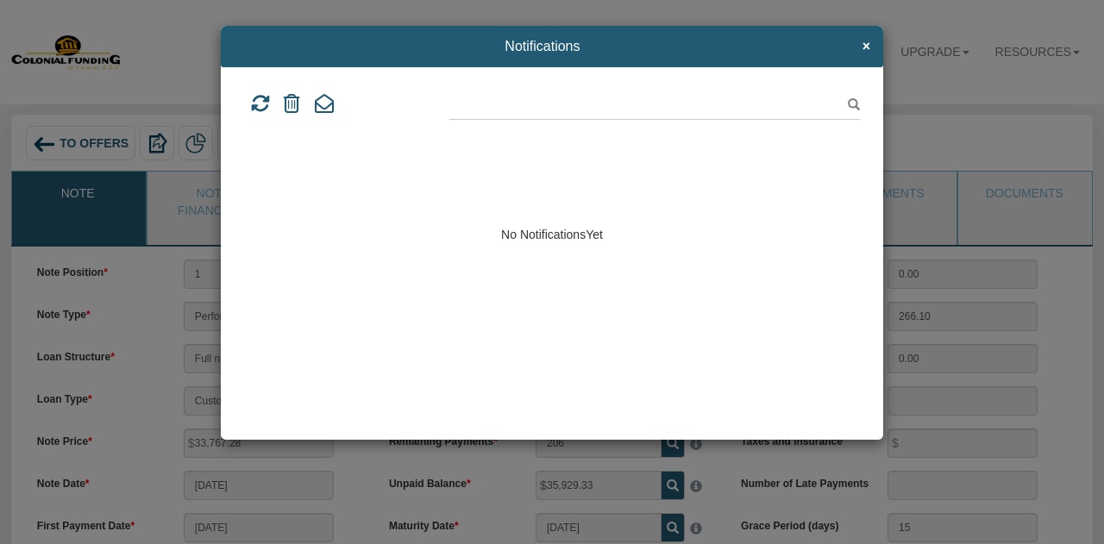
click at [866, 46] on span "×" at bounding box center [867, 47] width 8 height 16
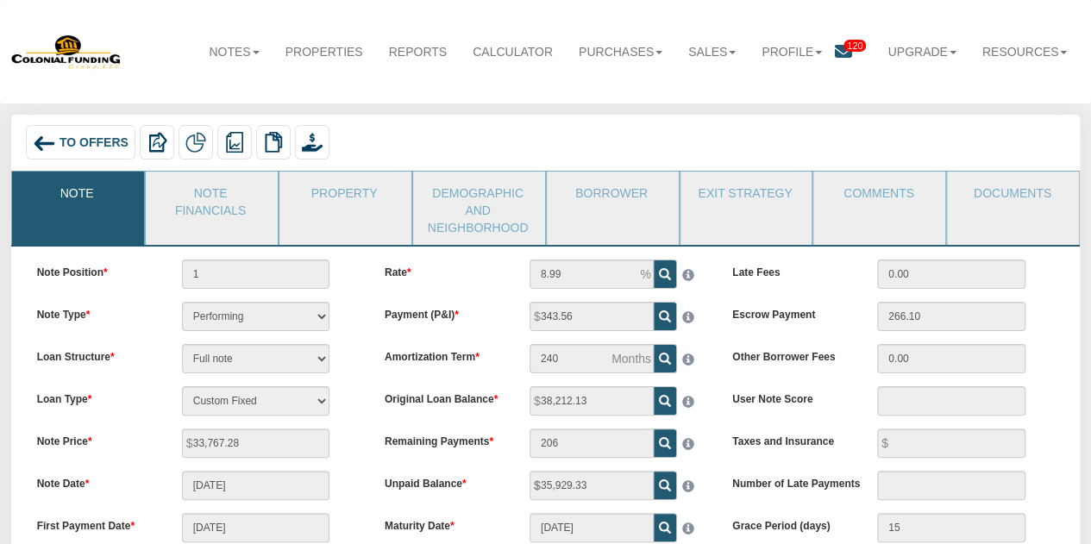
click at [844, 43] on span "120" at bounding box center [855, 46] width 22 height 12
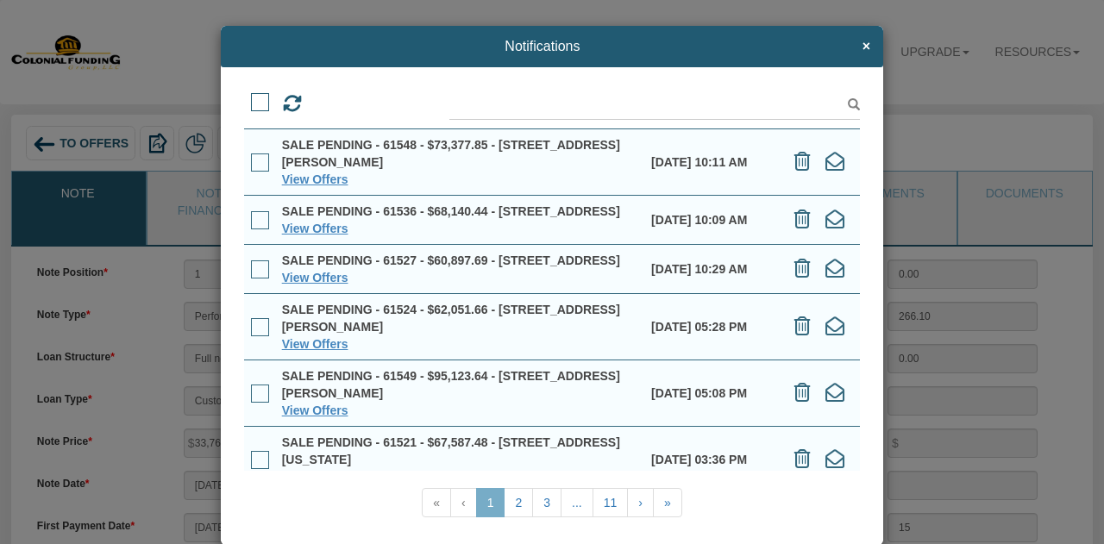
click at [602, 502] on link "11" at bounding box center [611, 502] width 36 height 29
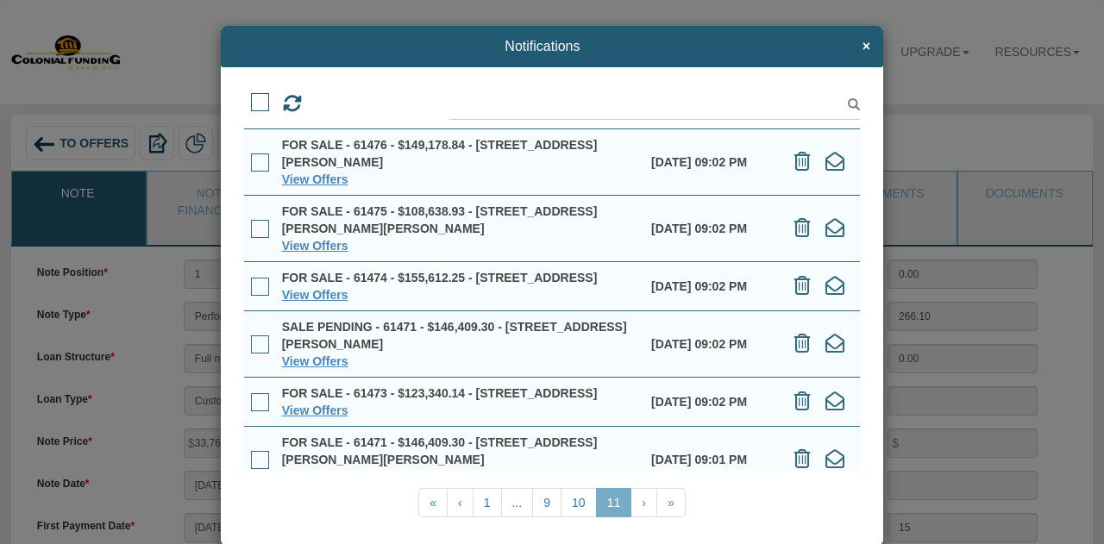
click at [252, 104] on span at bounding box center [260, 102] width 18 height 18
click at [251, 97] on input "checkbox" at bounding box center [251, 97] width 0 height 0
click at [319, 110] on icon at bounding box center [324, 103] width 16 height 19
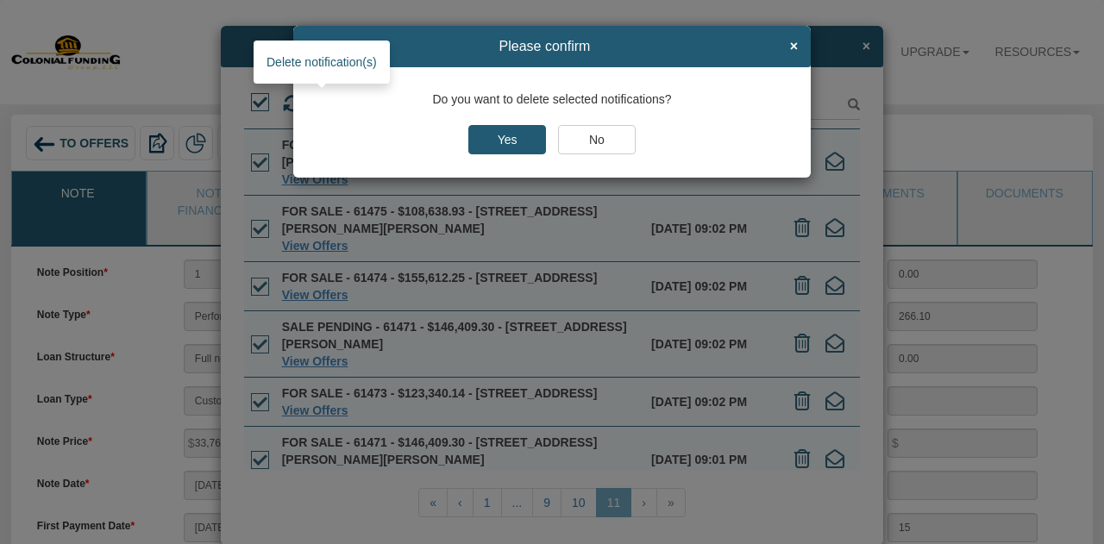
click at [509, 130] on input "Yes" at bounding box center [508, 139] width 78 height 29
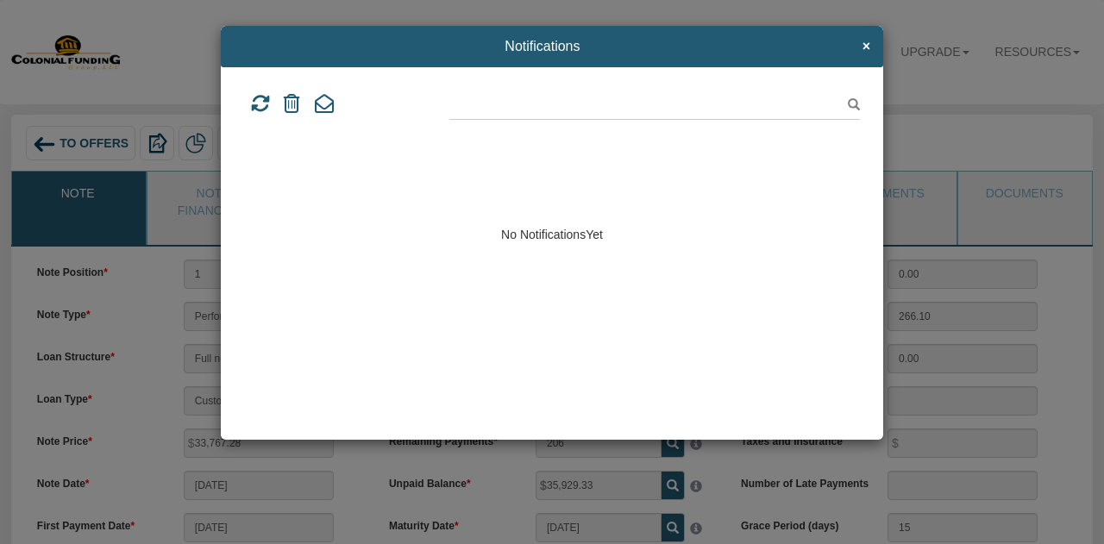
click at [260, 97] on icon at bounding box center [260, 103] width 19 height 19
click at [863, 44] on span "×" at bounding box center [867, 47] width 8 height 16
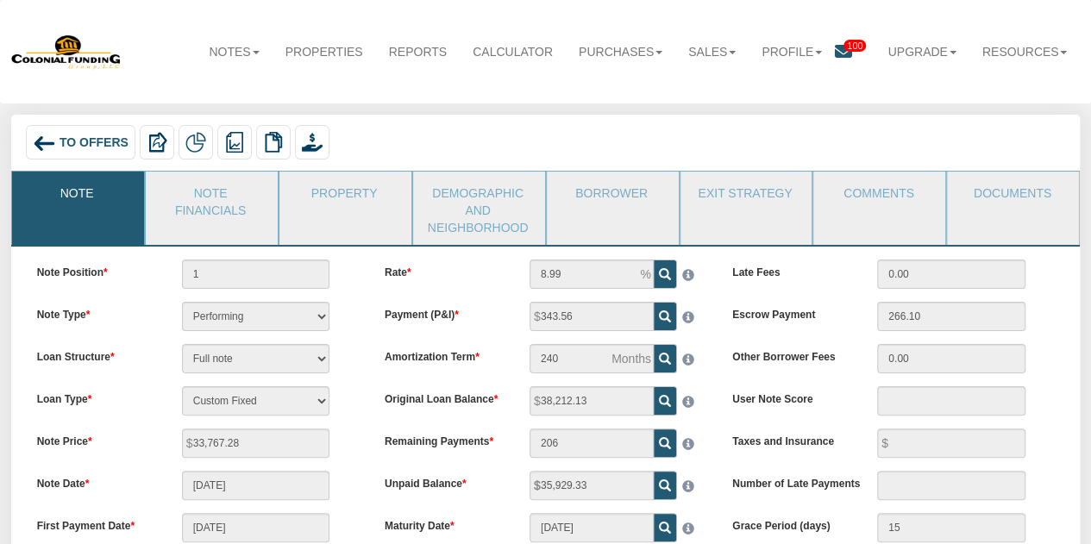
click at [836, 48] on icon at bounding box center [843, 51] width 17 height 17
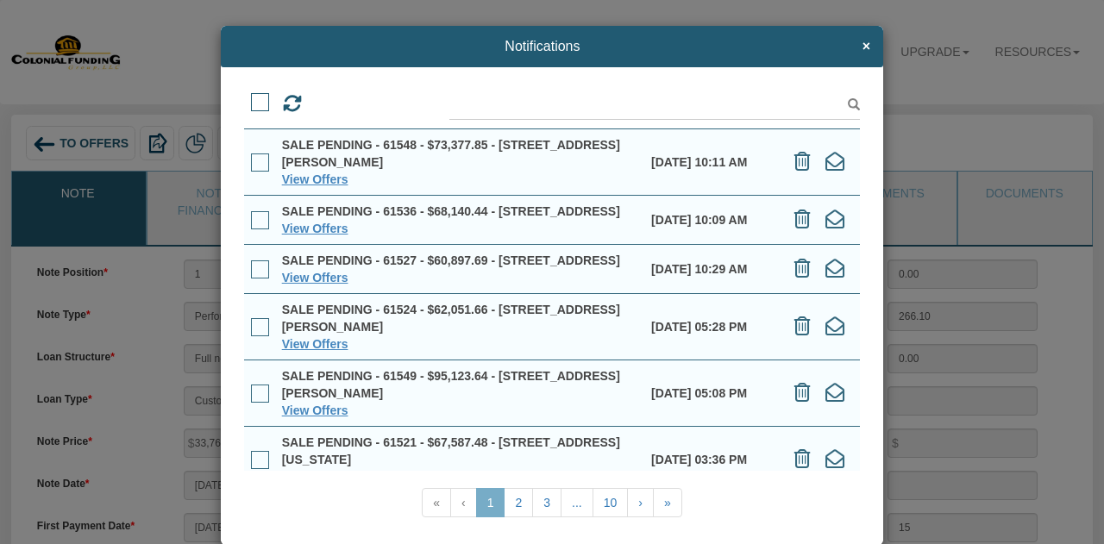
click at [602, 503] on link "10" at bounding box center [611, 502] width 36 height 29
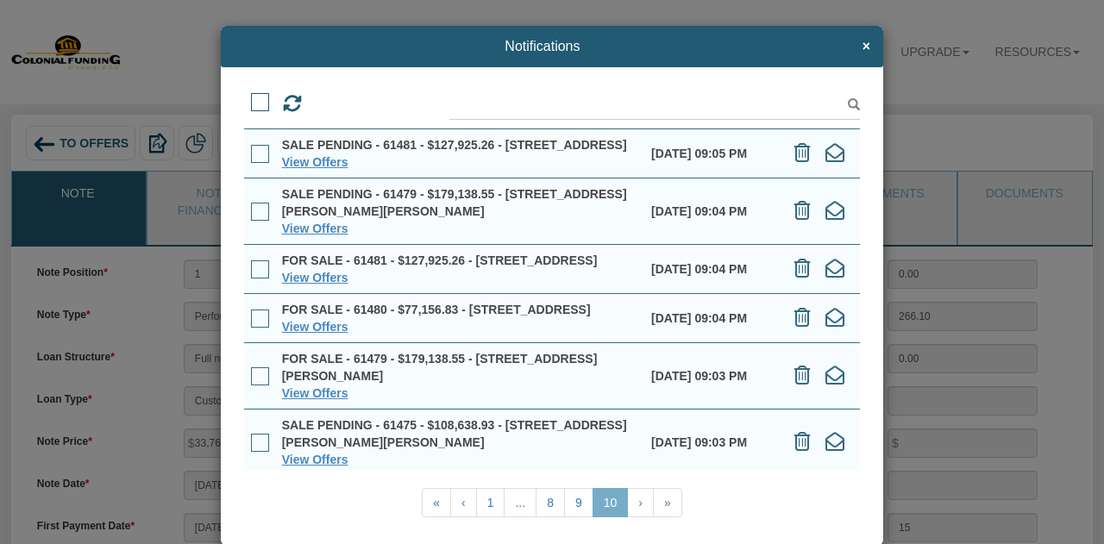
click at [260, 100] on span at bounding box center [260, 102] width 18 height 18
click at [251, 97] on input "checkbox" at bounding box center [251, 97] width 0 height 0
click at [316, 105] on icon at bounding box center [324, 103] width 16 height 19
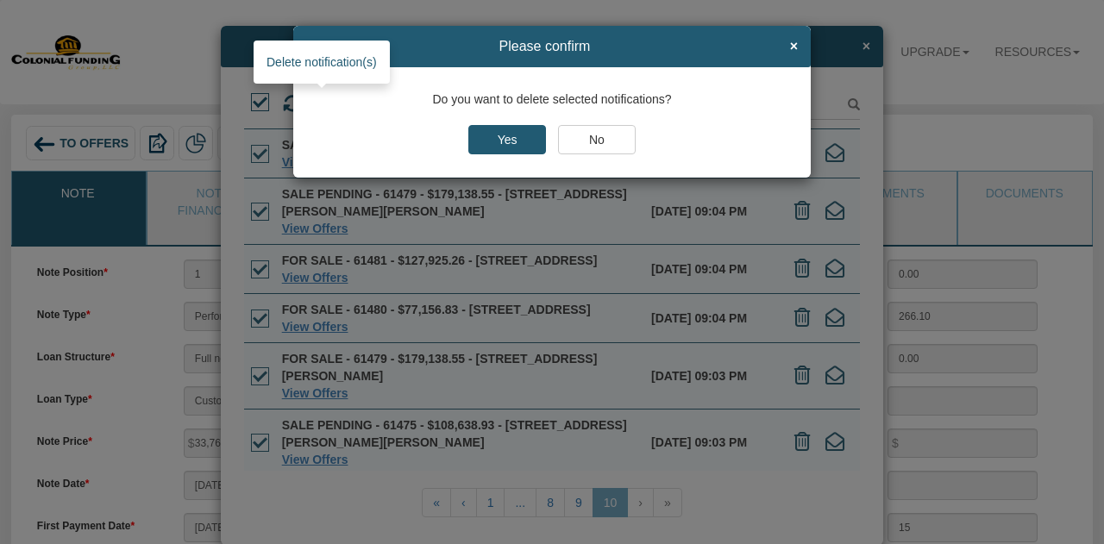
click at [501, 140] on input "Yes" at bounding box center [508, 139] width 78 height 29
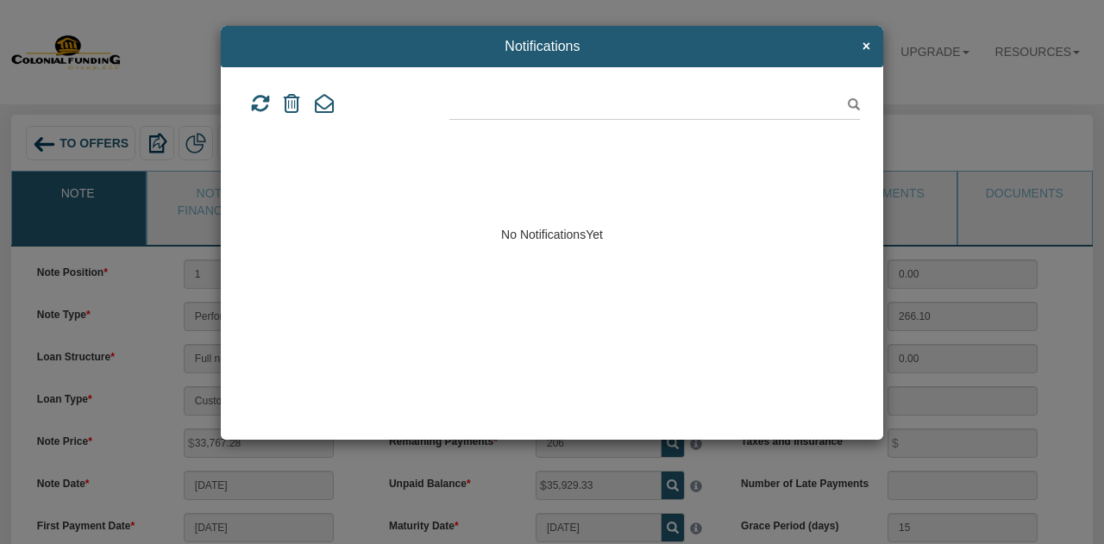
click at [865, 41] on span "×" at bounding box center [867, 47] width 8 height 16
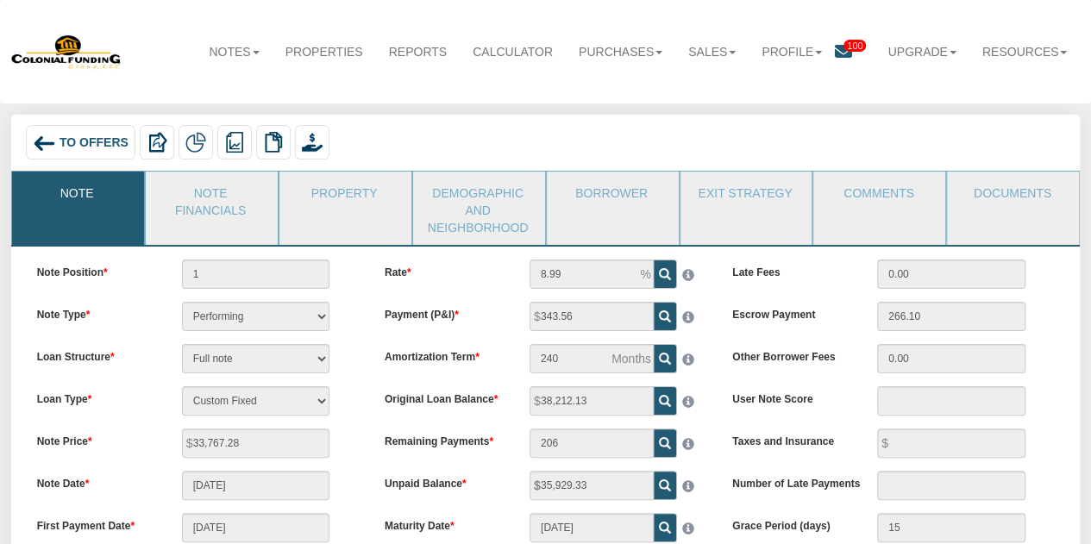
click at [838, 47] on icon at bounding box center [843, 51] width 17 height 17
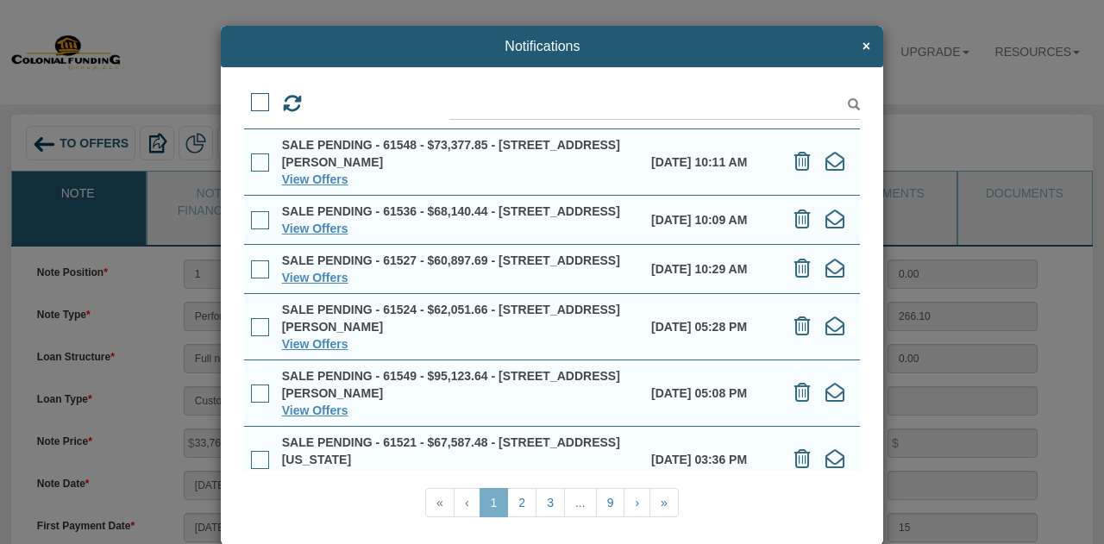
click at [602, 502] on link "9" at bounding box center [610, 502] width 29 height 29
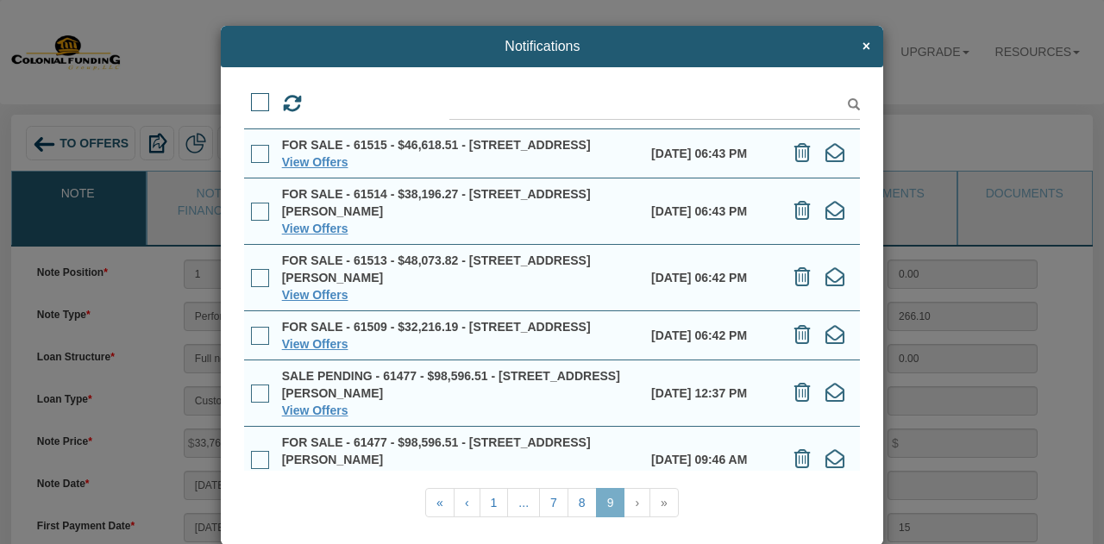
click at [255, 100] on span at bounding box center [260, 102] width 18 height 18
click at [251, 97] on input "checkbox" at bounding box center [251, 97] width 0 height 0
click at [316, 108] on icon at bounding box center [324, 103] width 16 height 19
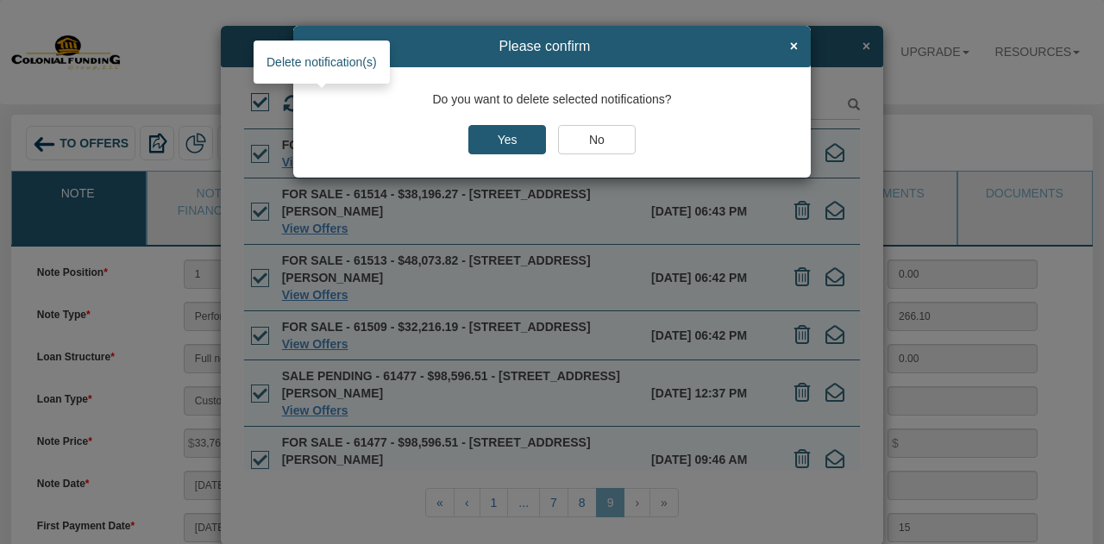
click at [506, 140] on input "Yes" at bounding box center [508, 139] width 78 height 29
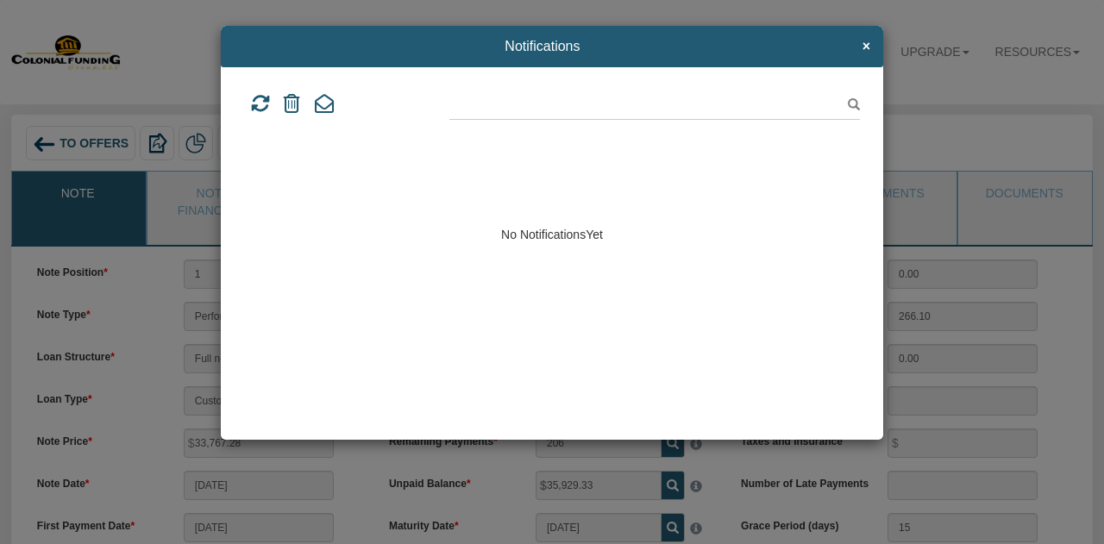
click at [866, 46] on span "×" at bounding box center [867, 47] width 8 height 16
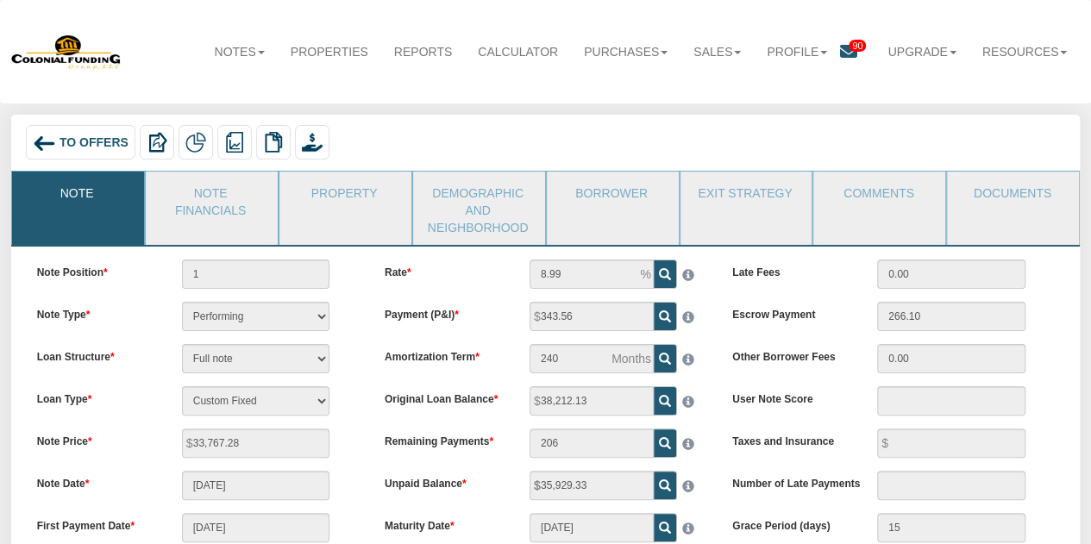
click at [851, 41] on span "90" at bounding box center [857, 46] width 17 height 12
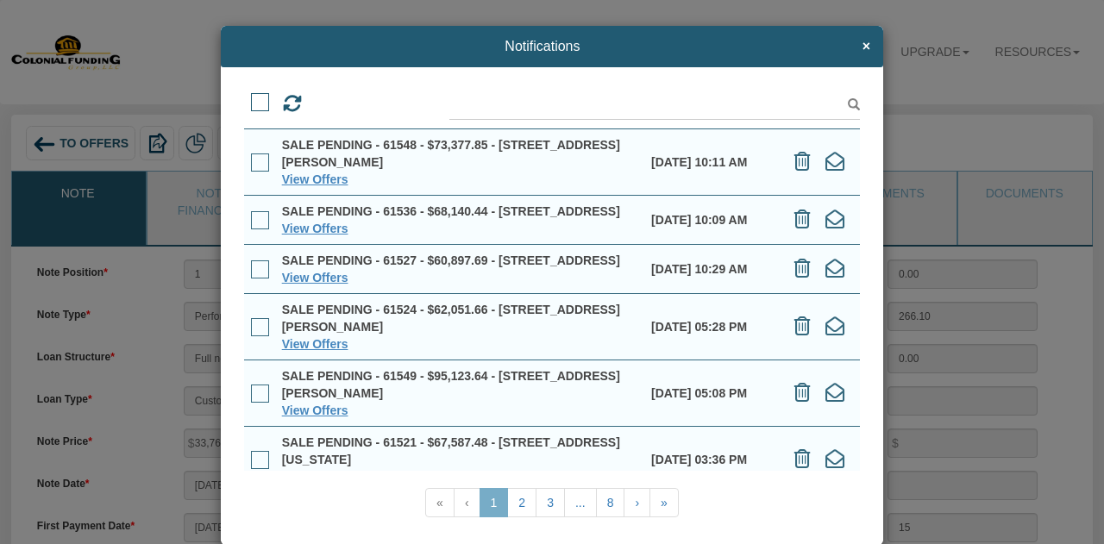
click at [602, 502] on link "8" at bounding box center [610, 502] width 29 height 29
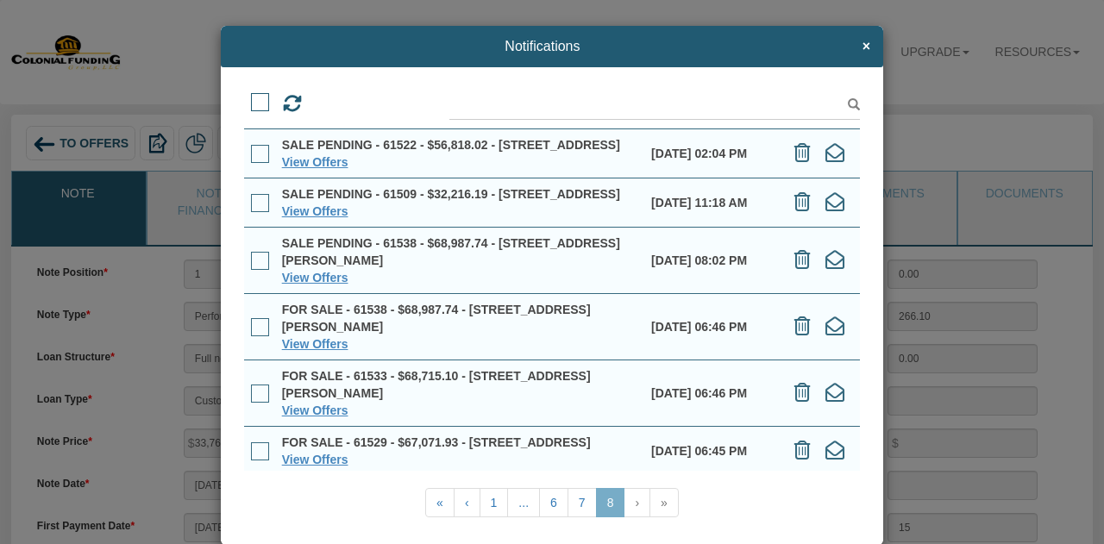
click at [254, 270] on span at bounding box center [260, 261] width 18 height 18
click at [251, 255] on input "checkbox" at bounding box center [251, 255] width 0 height 0
click at [255, 212] on span at bounding box center [260, 203] width 18 height 18
click at [251, 198] on input "checkbox" at bounding box center [251, 198] width 0 height 0
click at [260, 163] on span at bounding box center [260, 154] width 18 height 18
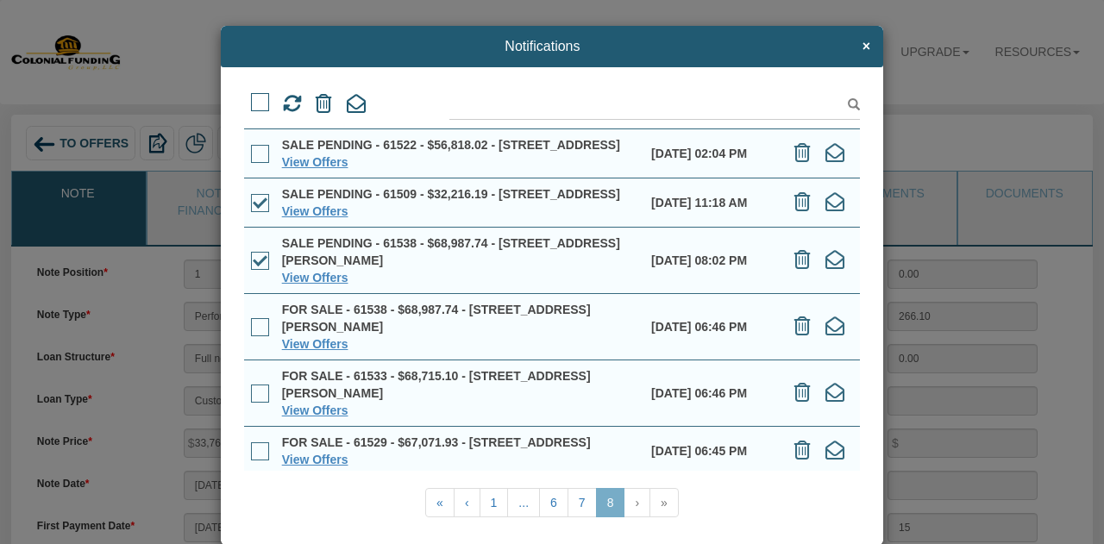
click at [251, 148] on input "checkbox" at bounding box center [251, 148] width 0 height 0
click at [316, 102] on icon at bounding box center [324, 103] width 16 height 19
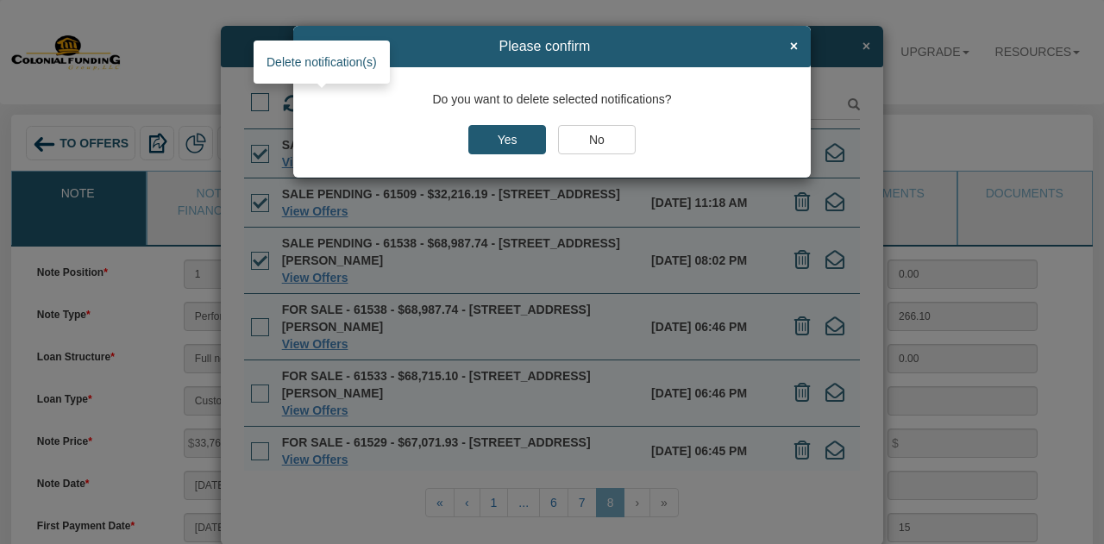
click at [507, 138] on input "Yes" at bounding box center [508, 139] width 78 height 29
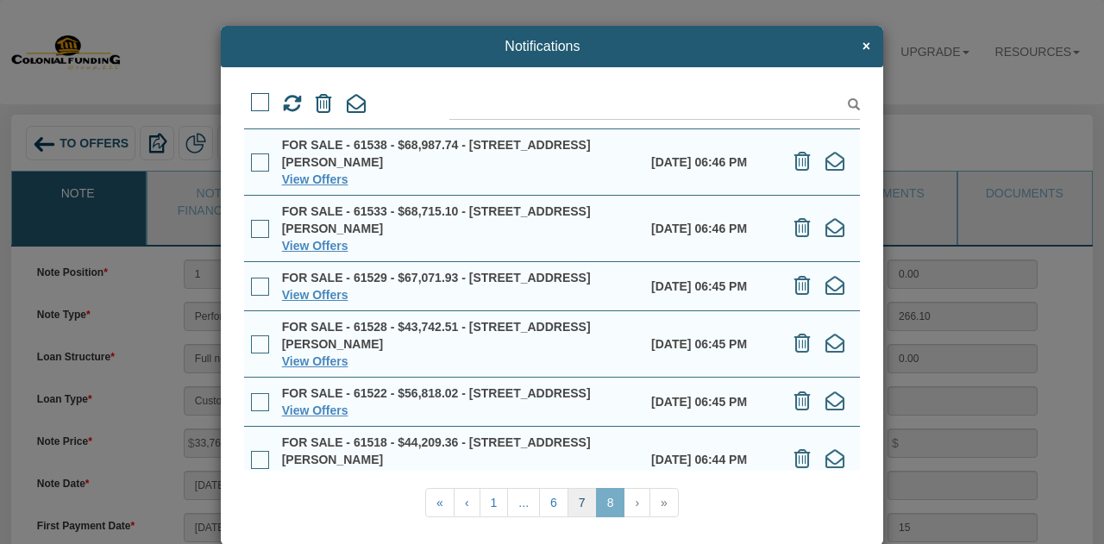
click at [573, 506] on link "7" at bounding box center [582, 502] width 29 height 29
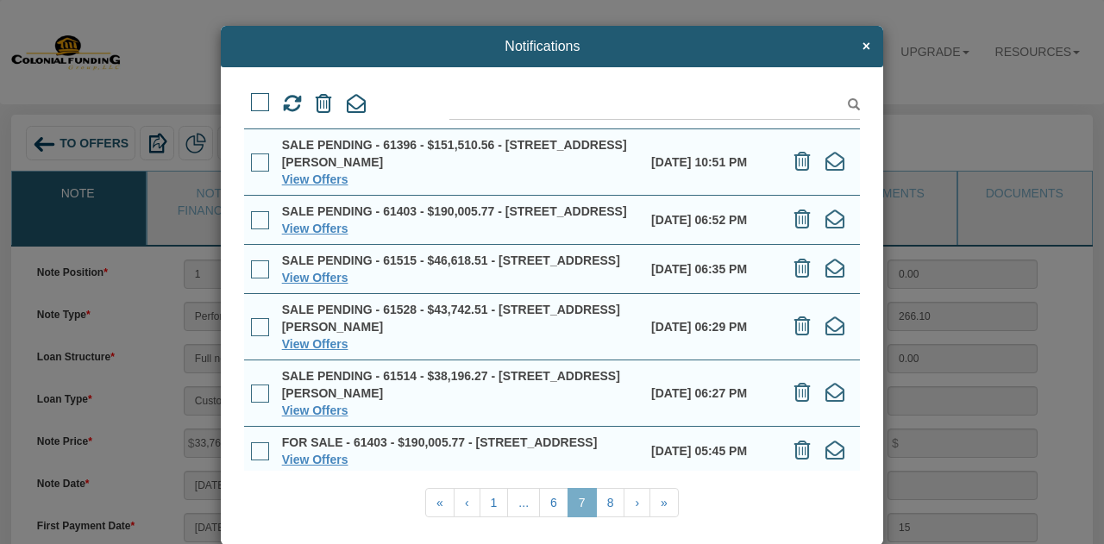
click at [256, 155] on span at bounding box center [260, 163] width 18 height 18
click at [251, 157] on input "checkbox" at bounding box center [251, 157] width 0 height 0
click at [252, 230] on span at bounding box center [260, 220] width 18 height 18
click at [251, 215] on input "checkbox" at bounding box center [251, 215] width 0 height 0
click at [255, 279] on span at bounding box center [260, 270] width 18 height 18
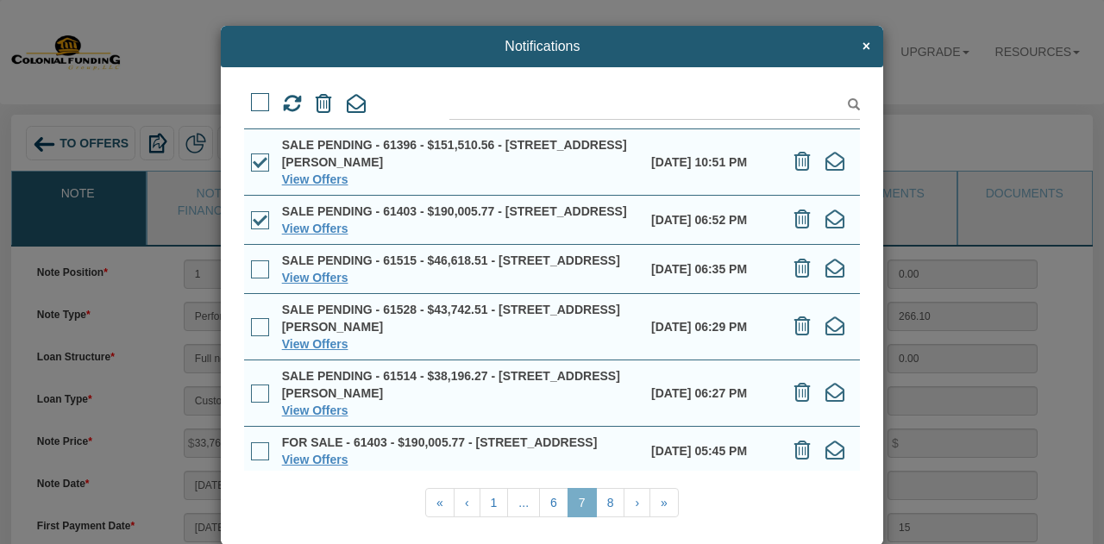
click at [251, 264] on input "checkbox" at bounding box center [251, 264] width 0 height 0
click at [261, 336] on span at bounding box center [260, 327] width 18 height 18
click at [251, 322] on input "checkbox" at bounding box center [251, 322] width 0 height 0
click at [251, 403] on span at bounding box center [260, 394] width 18 height 18
click at [251, 388] on input "checkbox" at bounding box center [251, 388] width 0 height 0
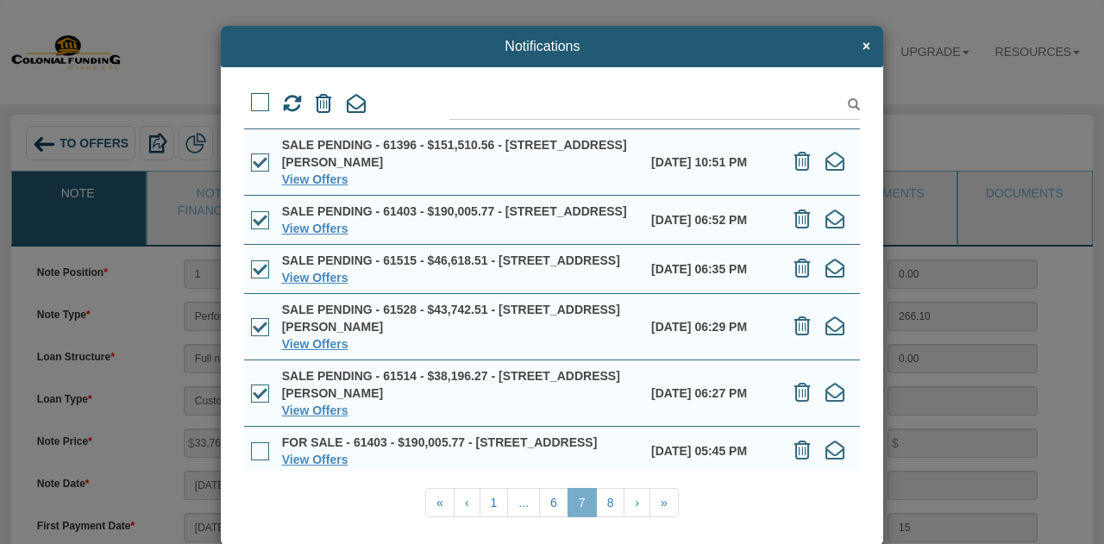
click at [327, 105] on icon at bounding box center [324, 103] width 16 height 19
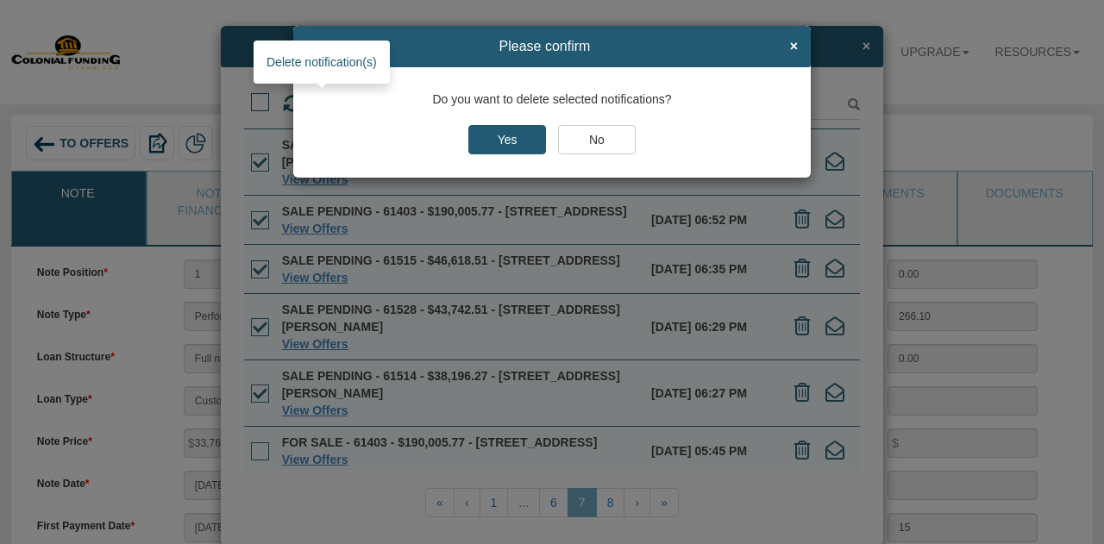
click at [516, 136] on input "Yes" at bounding box center [508, 139] width 78 height 29
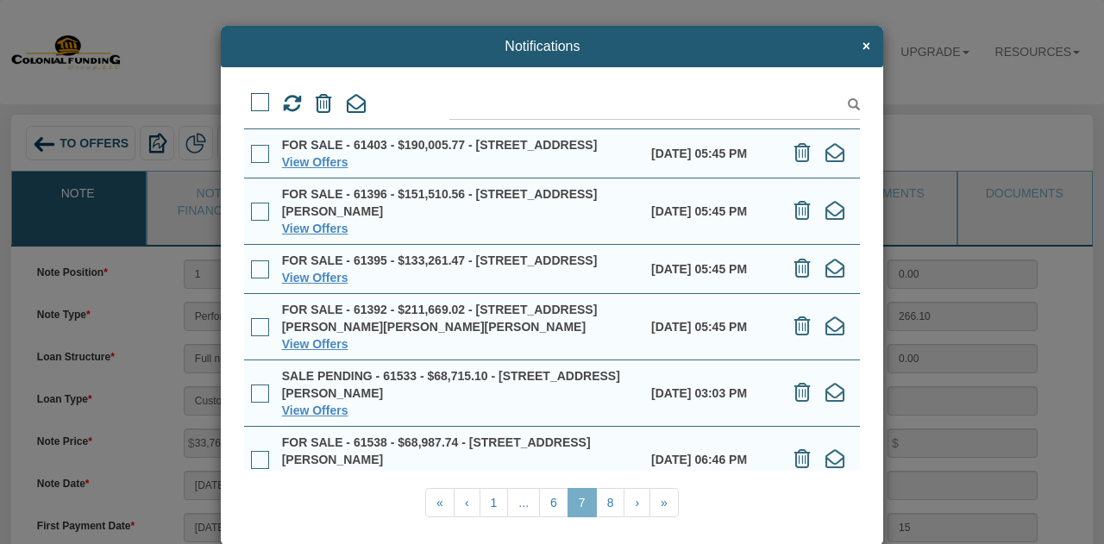
click at [877, 32] on div "Notifications × View Offers «" at bounding box center [552, 272] width 1104 height 544
click at [863, 46] on span "×" at bounding box center [867, 47] width 8 height 16
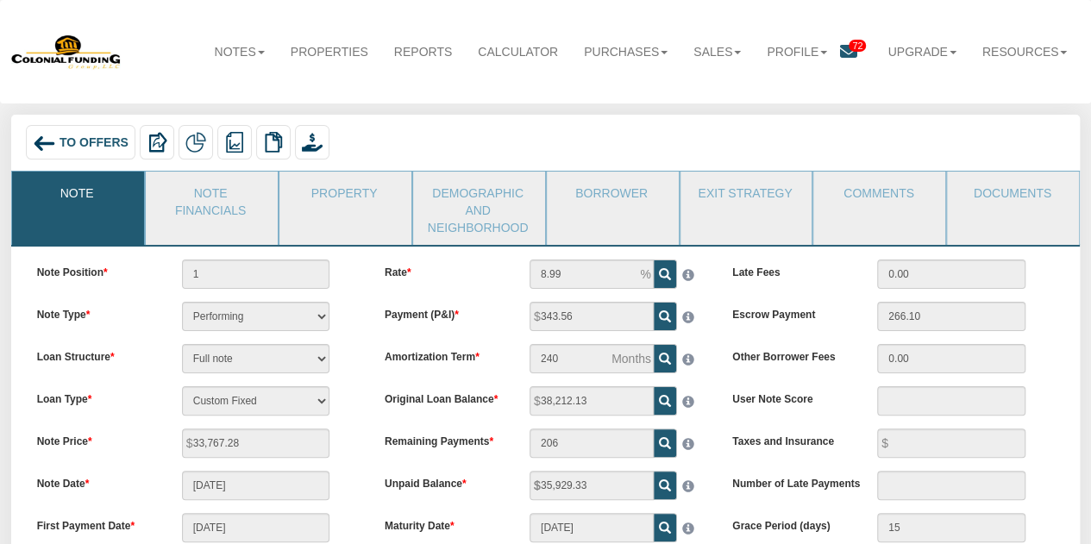
click at [844, 47] on icon at bounding box center [848, 51] width 17 height 17
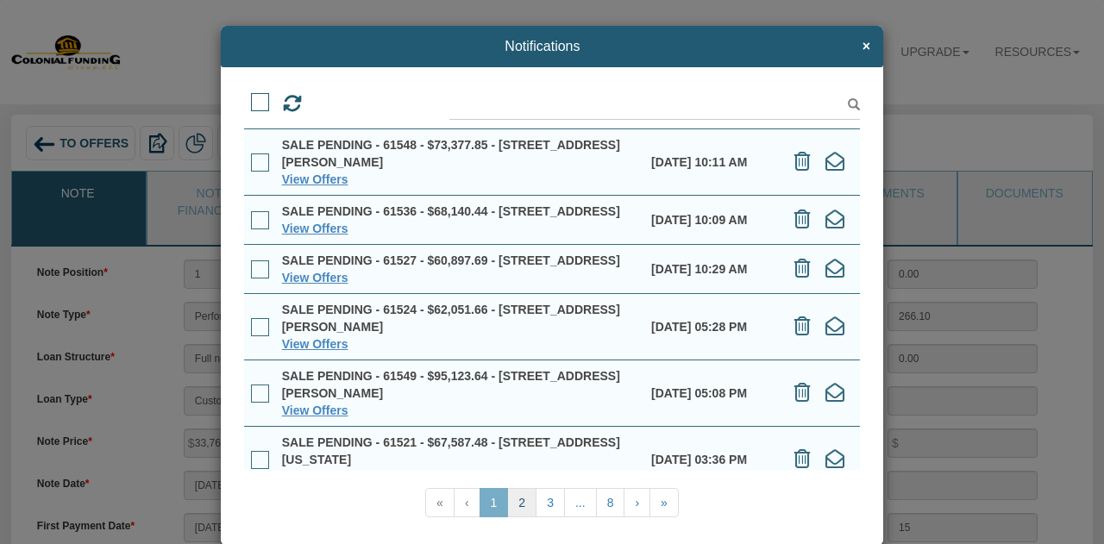
click at [518, 506] on link "2" at bounding box center [521, 502] width 29 height 29
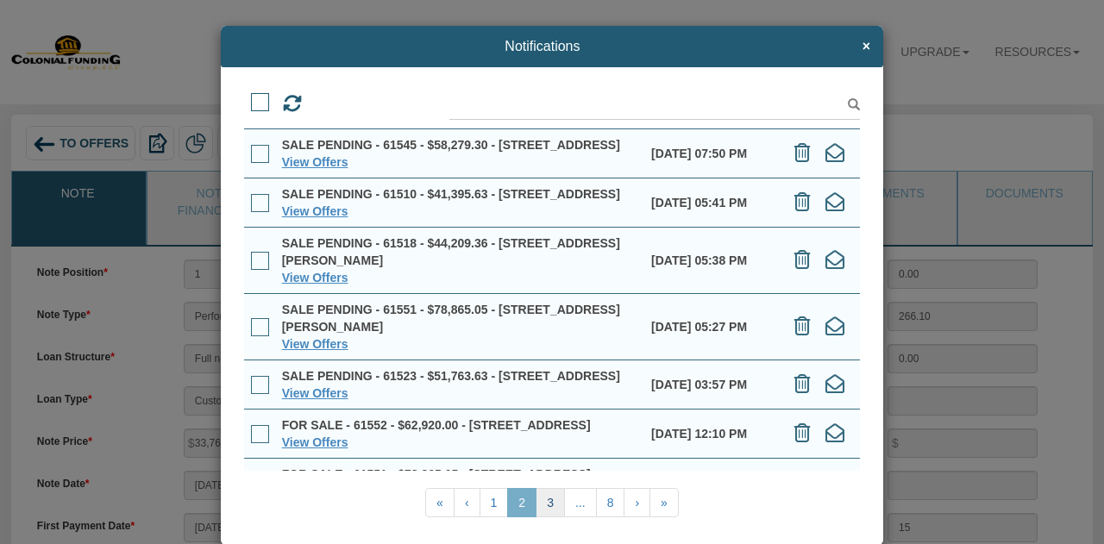
click at [545, 506] on link "3" at bounding box center [550, 502] width 29 height 29
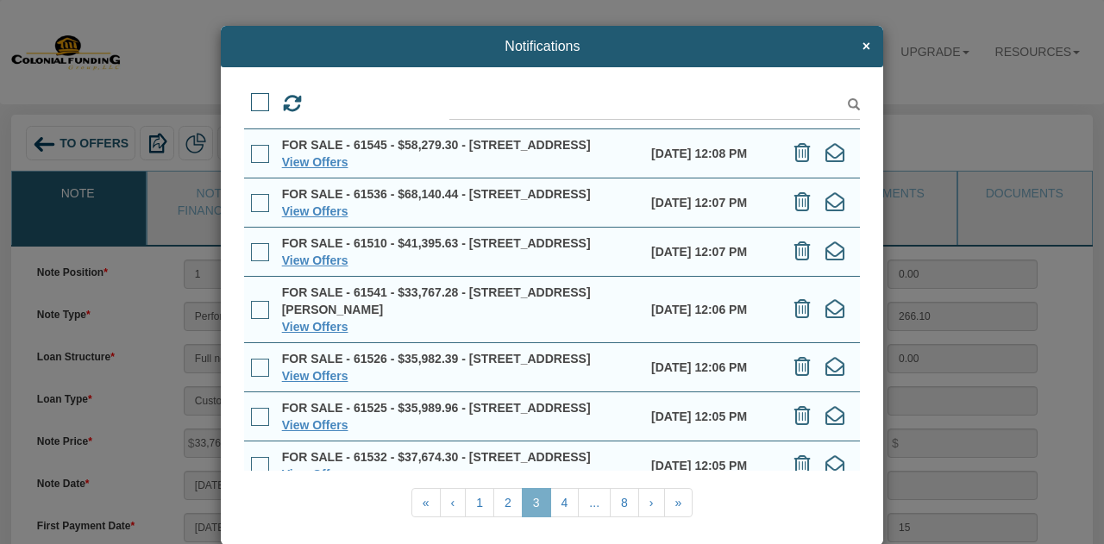
click at [557, 502] on link "4" at bounding box center [564, 502] width 29 height 29
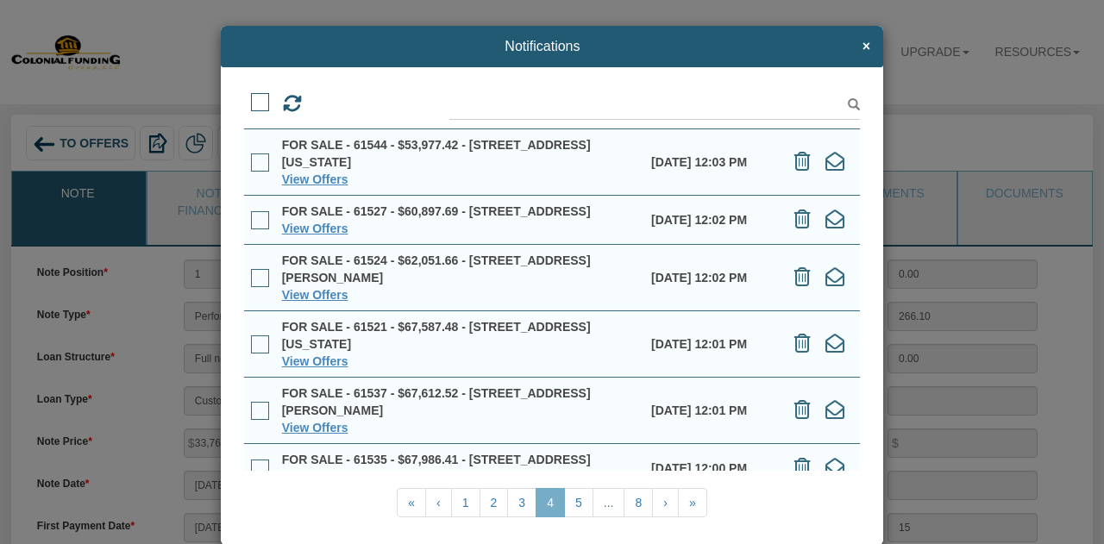
click at [574, 504] on link "5" at bounding box center [578, 502] width 29 height 29
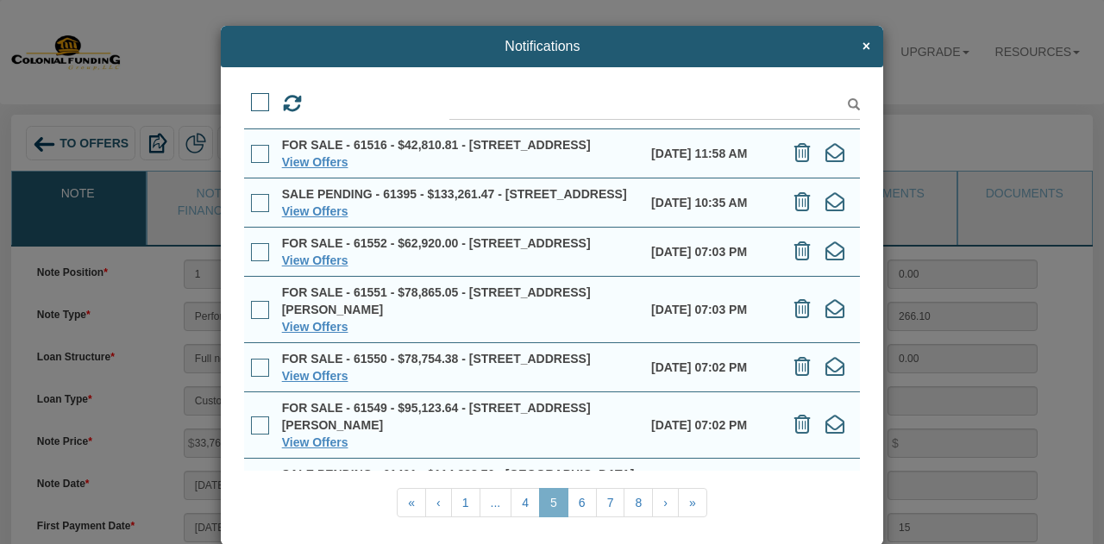
click at [863, 47] on span "×" at bounding box center [867, 47] width 8 height 16
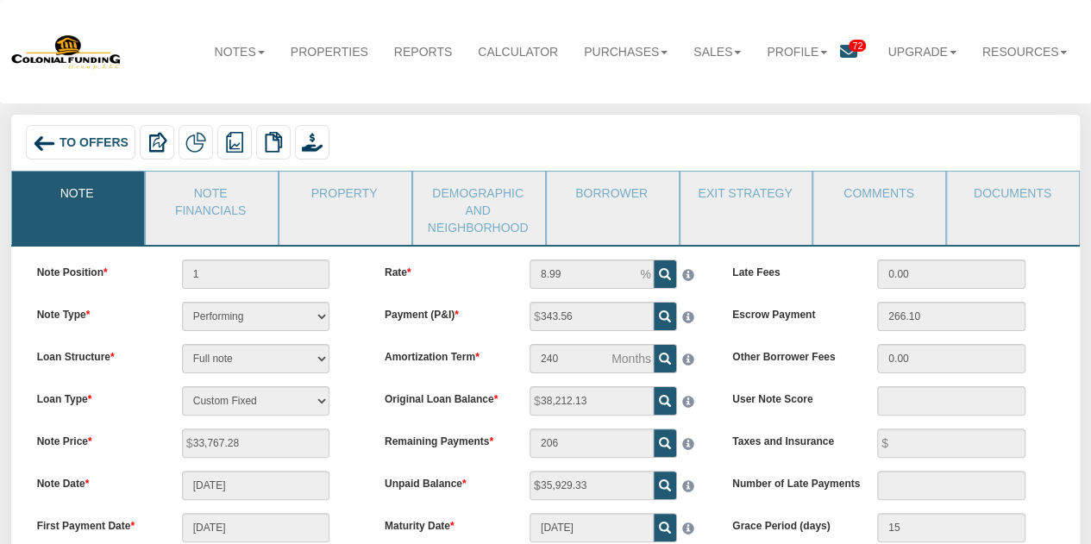
click at [611, 53] on link "Purchases" at bounding box center [626, 52] width 110 height 38
click at [564, 86] on link "Offers" at bounding box center [612, 87] width 136 height 22
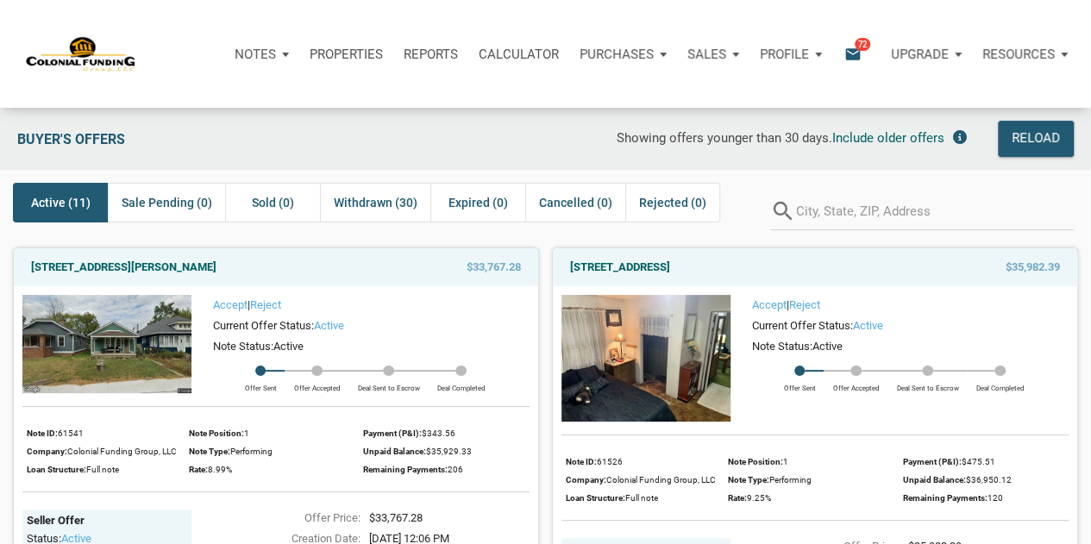
click at [846, 50] on icon "email" at bounding box center [853, 54] width 21 height 20
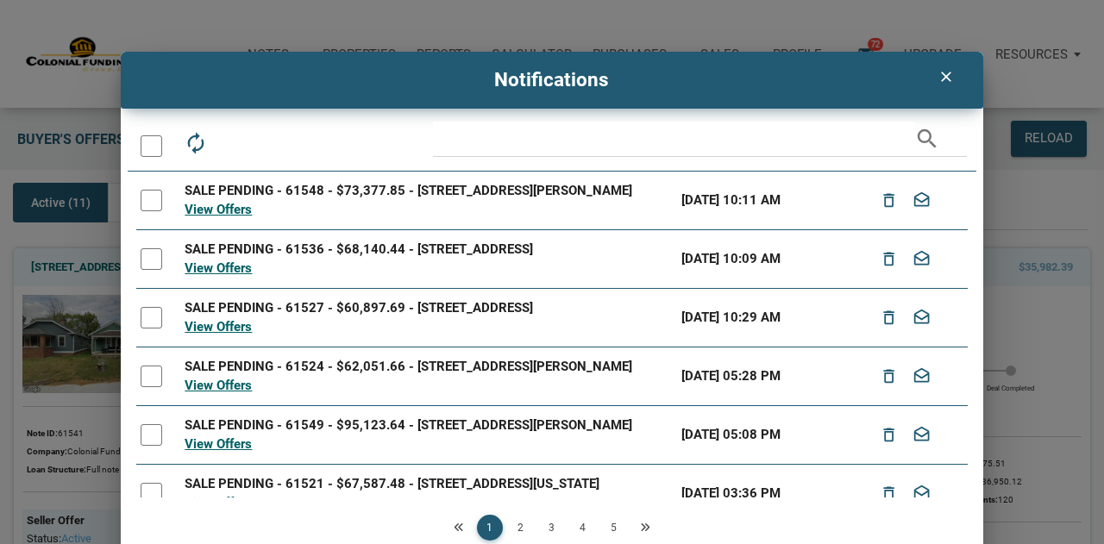
click at [940, 80] on icon "clear" at bounding box center [946, 76] width 21 height 17
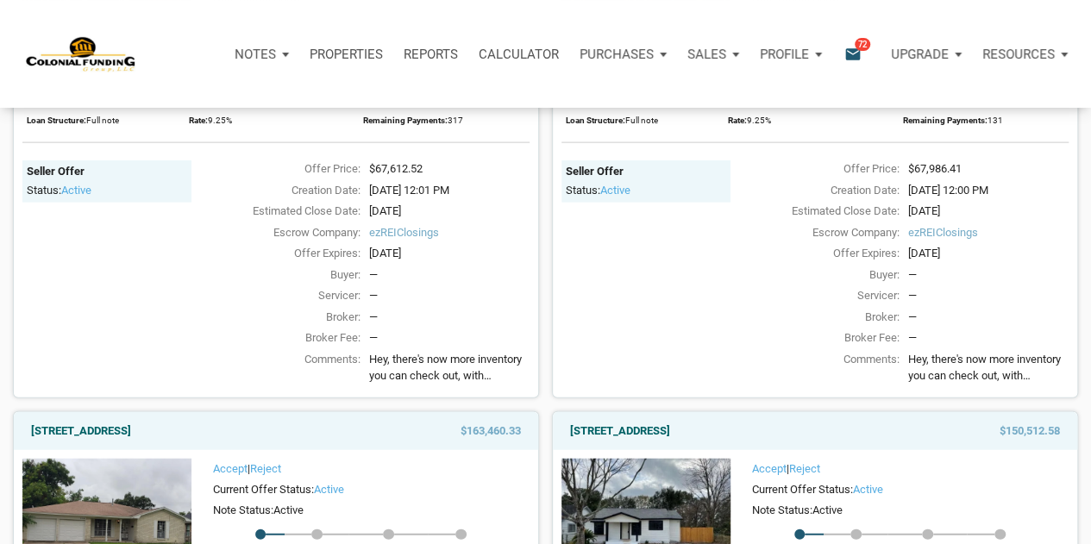
click at [852, 50] on icon "email" at bounding box center [853, 54] width 21 height 20
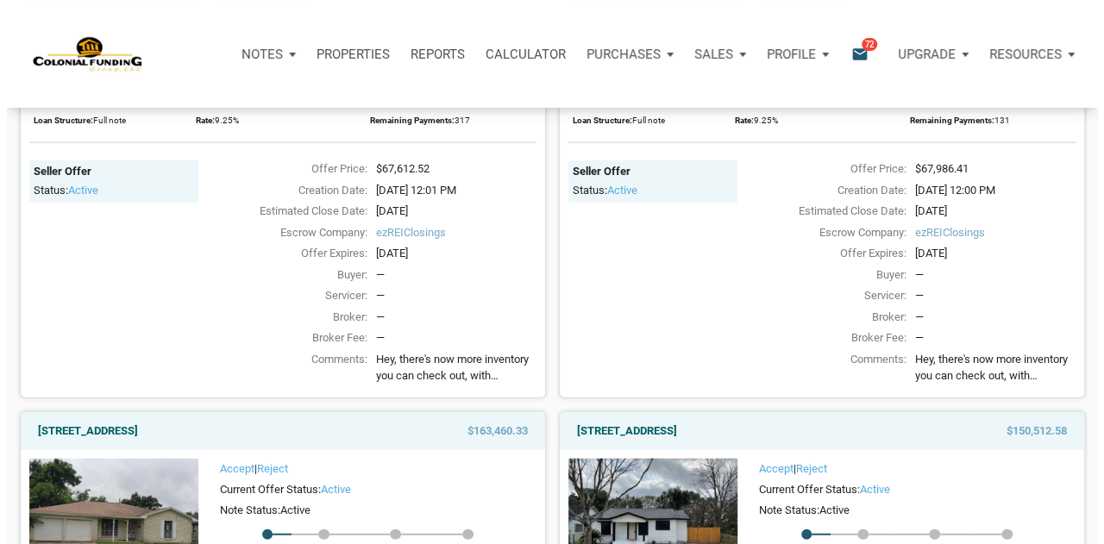
scroll to position [1949, 0]
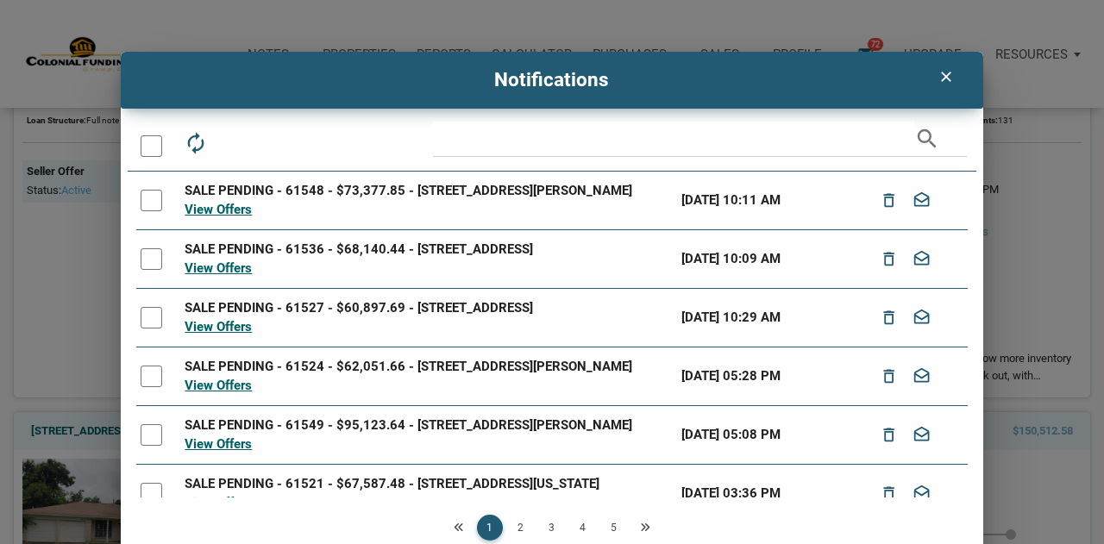
click at [947, 83] on icon "clear" at bounding box center [946, 76] width 21 height 17
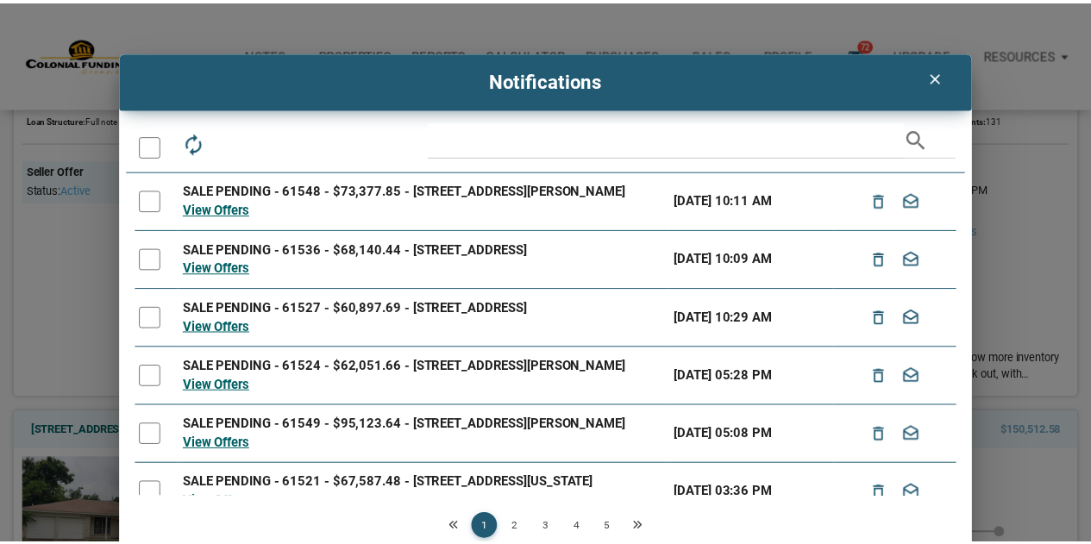
scroll to position [1946, 0]
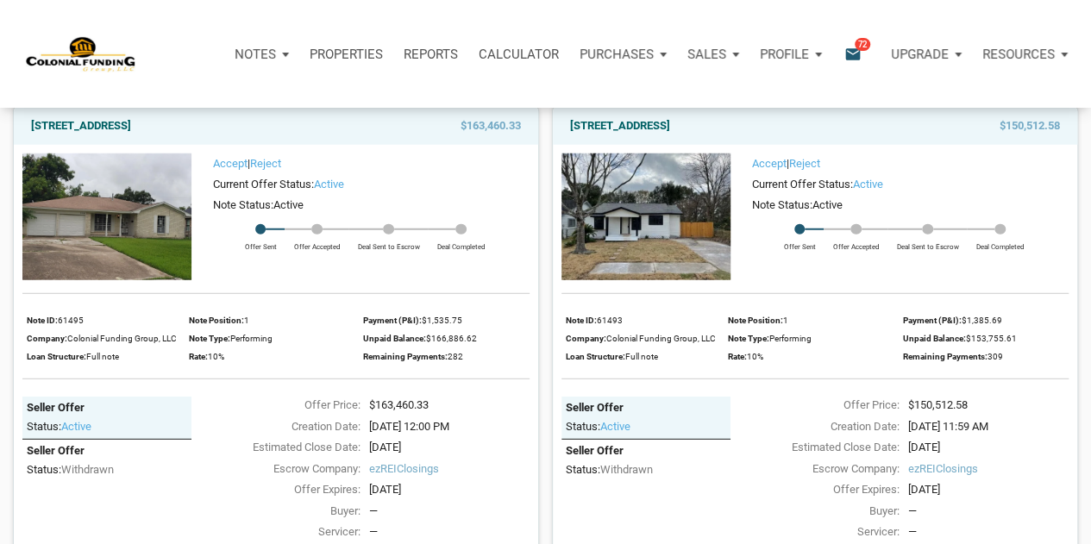
scroll to position [2252, 0]
click at [854, 47] on icon "email" at bounding box center [853, 54] width 21 height 20
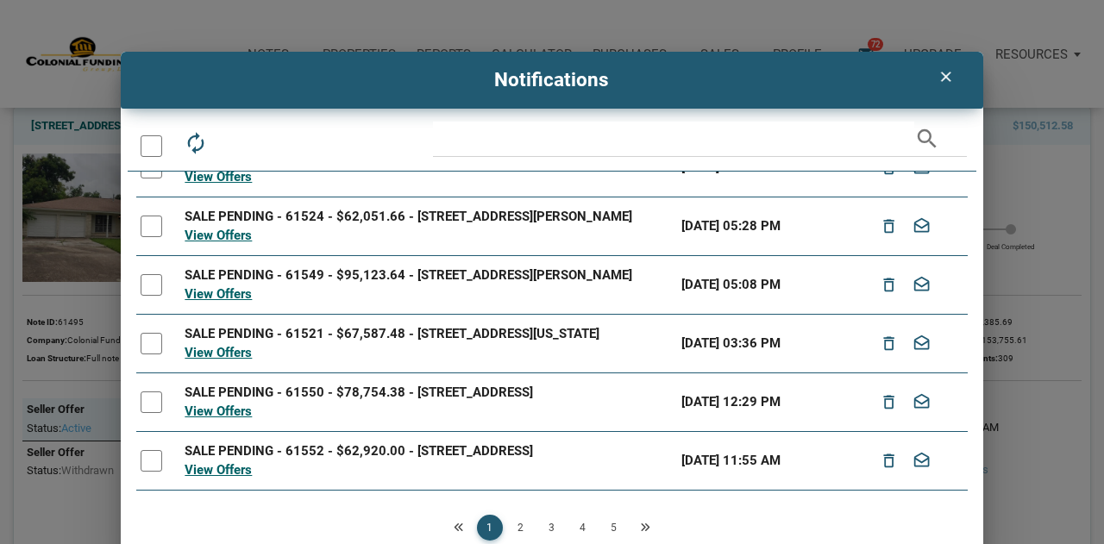
scroll to position [284, 0]
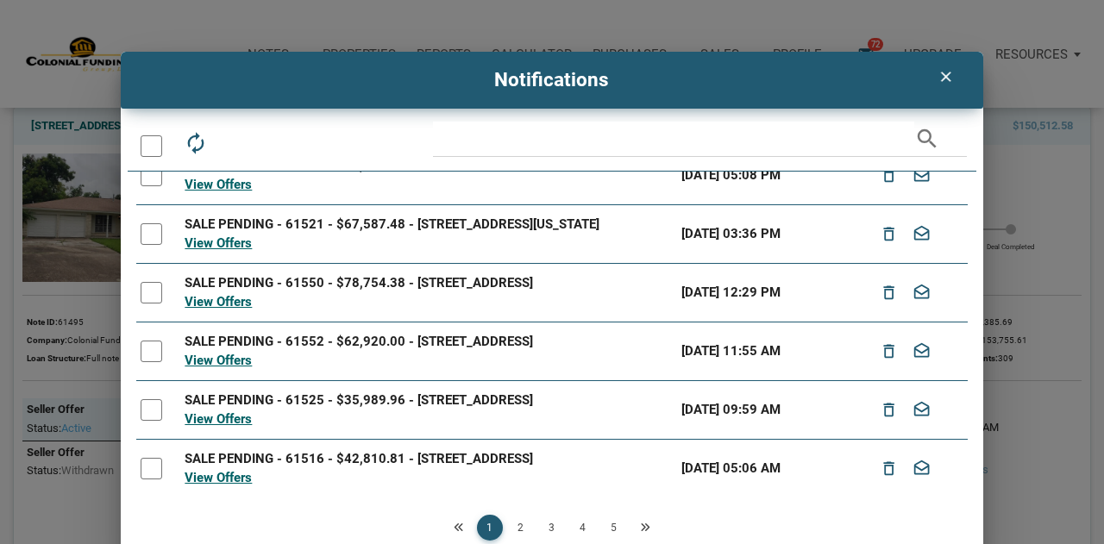
click at [149, 469] on div at bounding box center [152, 469] width 22 height 22
click at [150, 399] on div at bounding box center [152, 410] width 22 height 22
click at [152, 341] on div at bounding box center [152, 352] width 22 height 22
click at [155, 282] on div at bounding box center [152, 293] width 22 height 22
click at [151, 223] on div at bounding box center [152, 234] width 22 height 22
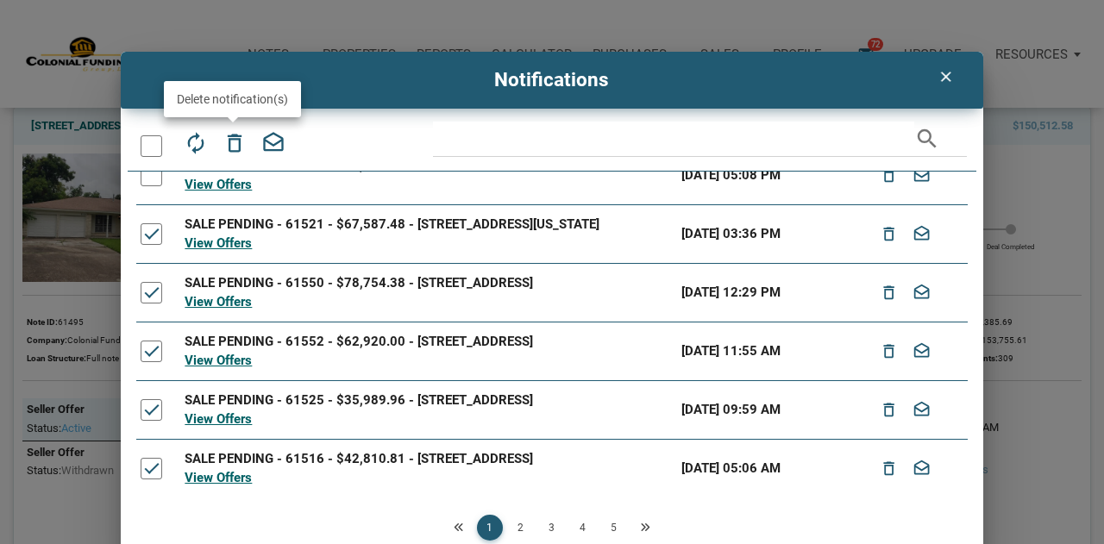
click at [238, 144] on icon "delete_outline" at bounding box center [235, 143] width 24 height 24
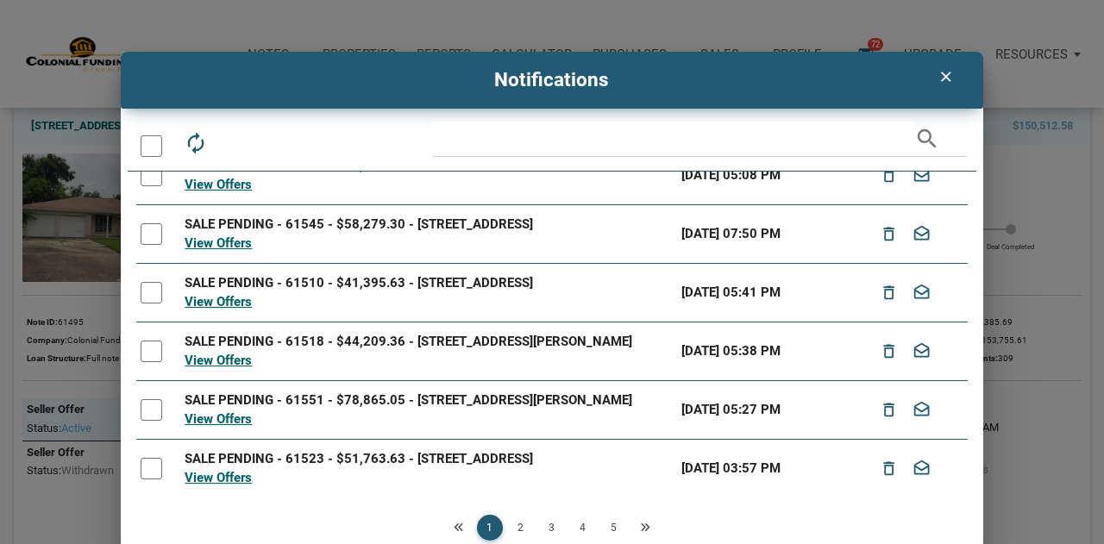
click at [144, 468] on div at bounding box center [152, 469] width 22 height 22
click at [143, 402] on div at bounding box center [152, 410] width 22 height 22
click at [148, 344] on div at bounding box center [152, 352] width 22 height 22
click at [147, 268] on td at bounding box center [158, 292] width 44 height 59
click at [145, 285] on div at bounding box center [152, 293] width 22 height 22
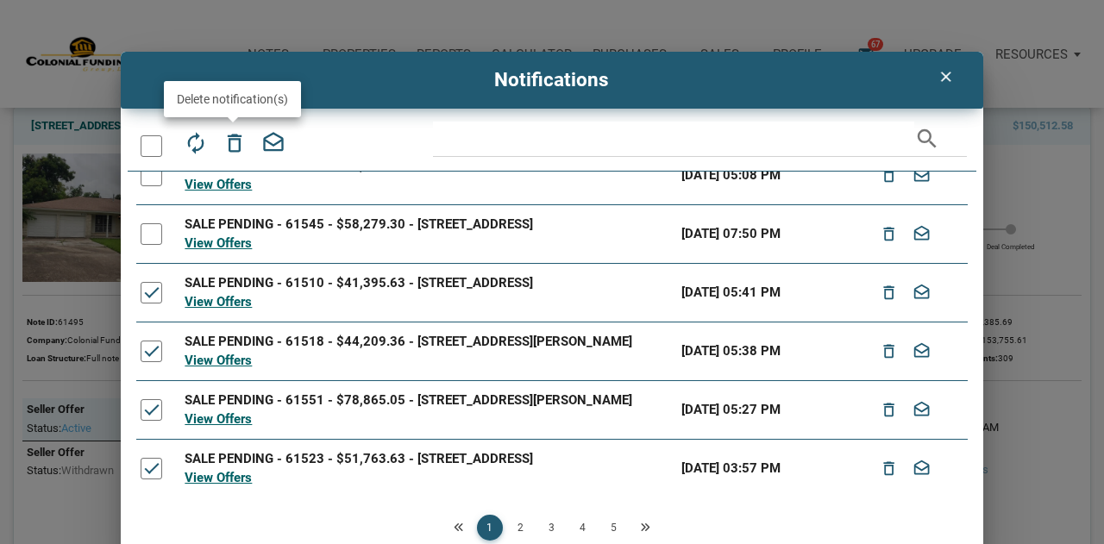
click at [228, 141] on icon "delete_outline" at bounding box center [235, 143] width 24 height 24
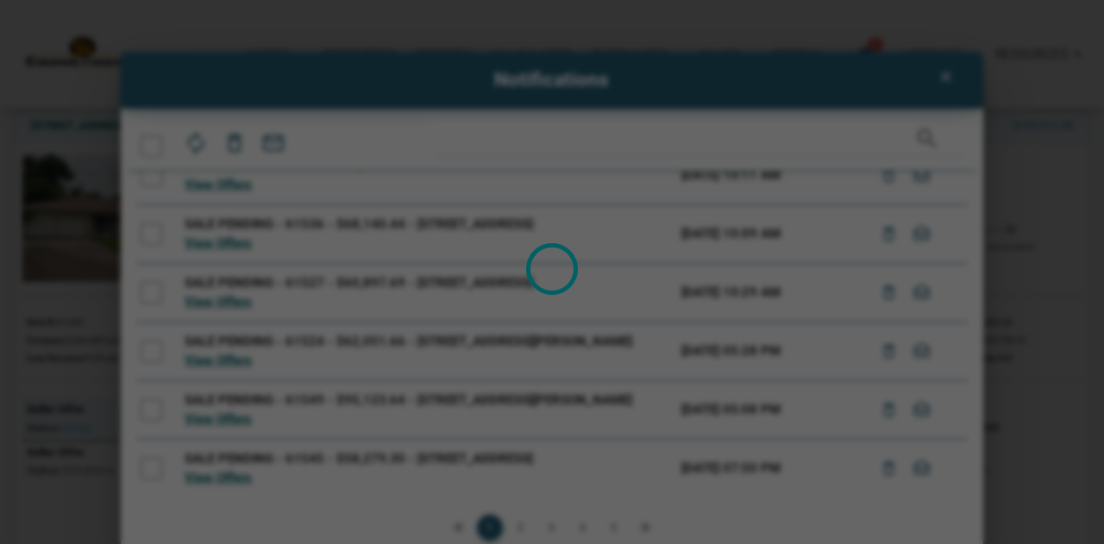
scroll to position [275, 0]
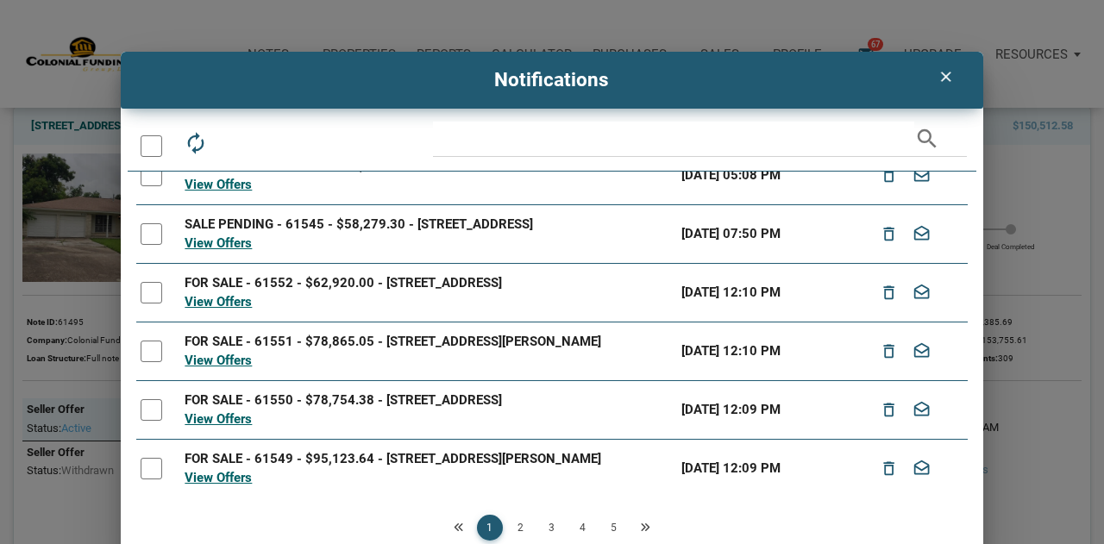
click at [322, 231] on div "SALE PENDING - 61545 - $58,279.30 - [STREET_ADDRESS]" at bounding box center [429, 225] width 488 height 20
click at [242, 242] on link "View Offers" at bounding box center [218, 244] width 67 height 16
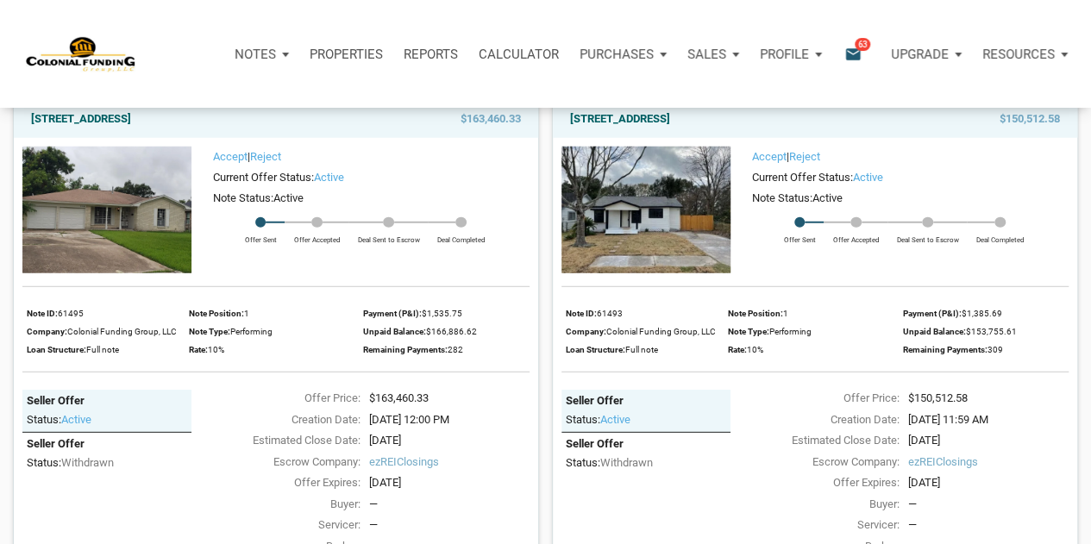
scroll to position [2251, 0]
